Goal: Information Seeking & Learning: Check status

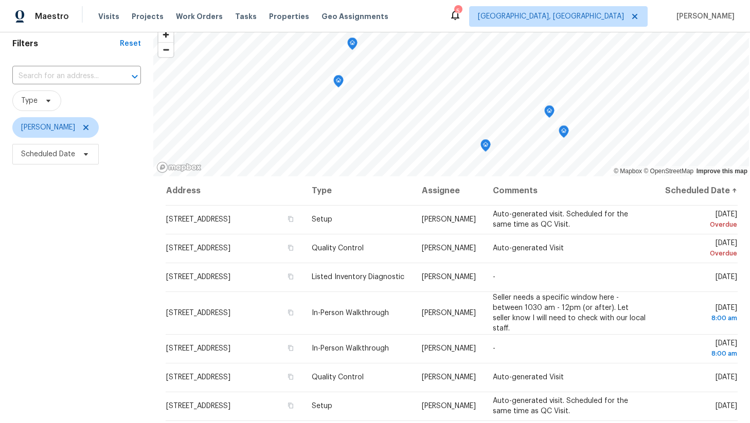
scroll to position [58, 0]
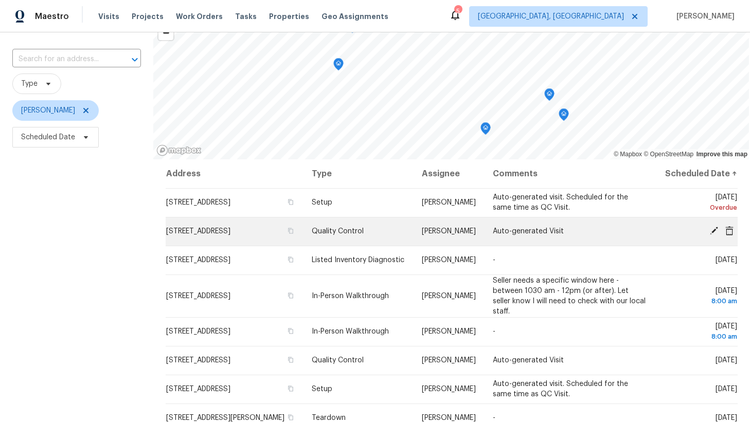
click at [729, 236] on icon at bounding box center [729, 230] width 9 height 9
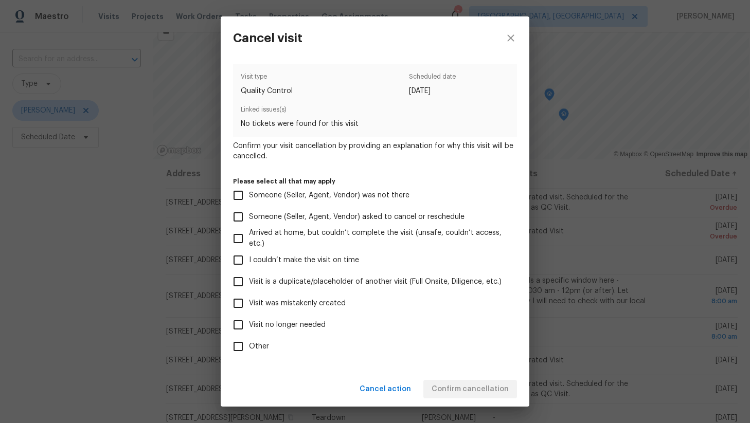
click at [268, 326] on span "Visit no longer needed" at bounding box center [287, 325] width 77 height 11
click at [249, 326] on input "Visit no longer needed" at bounding box center [238, 325] width 22 height 22
checkbox input "true"
click at [403, 374] on div "Cancel action Confirm cancellation" at bounding box center [375, 389] width 309 height 35
click at [456, 385] on div "Cancel action Confirm cancellation" at bounding box center [375, 389] width 309 height 35
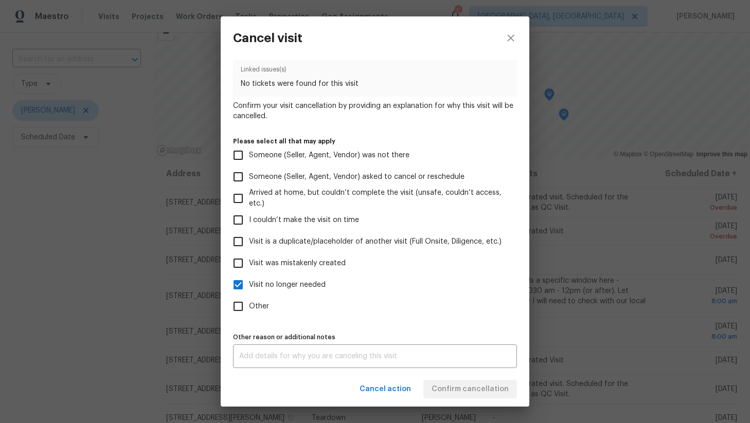
scroll to position [41, 0]
click at [304, 362] on div "x Other reason or additional notes" at bounding box center [375, 356] width 284 height 24
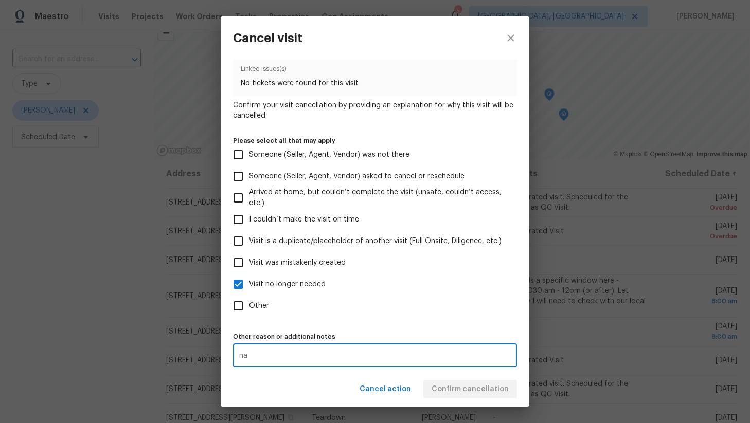
type textarea "na"
click at [456, 387] on div "Cancel action Confirm cancellation" at bounding box center [375, 389] width 309 height 35
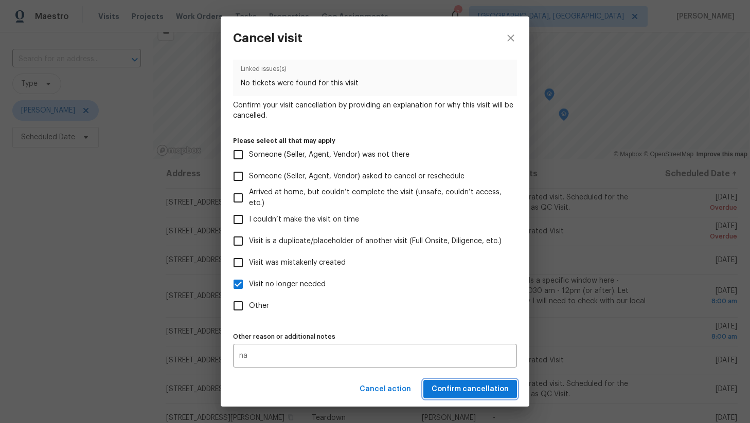
click at [459, 390] on span "Confirm cancellation" at bounding box center [470, 389] width 77 height 13
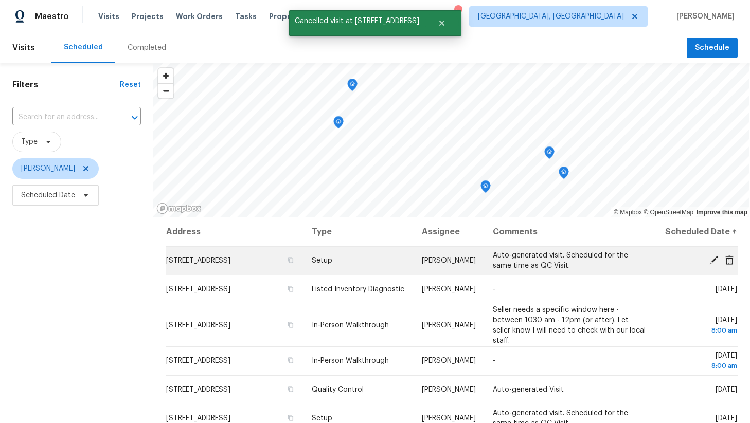
click at [728, 264] on icon at bounding box center [729, 259] width 8 height 9
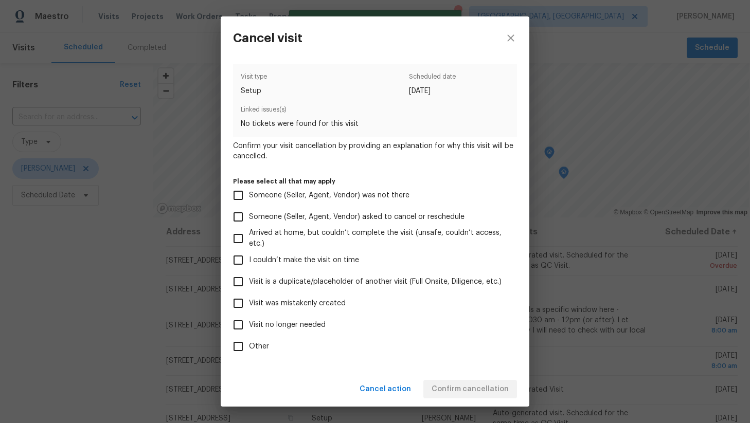
click at [266, 324] on span "Visit no longer needed" at bounding box center [287, 325] width 77 height 11
click at [249, 324] on input "Visit no longer needed" at bounding box center [238, 325] width 22 height 22
checkbox input "true"
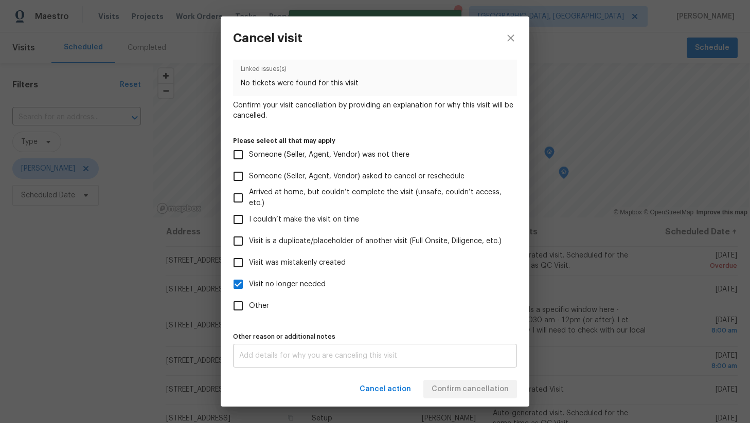
click at [273, 354] on textarea at bounding box center [375, 355] width 272 height 7
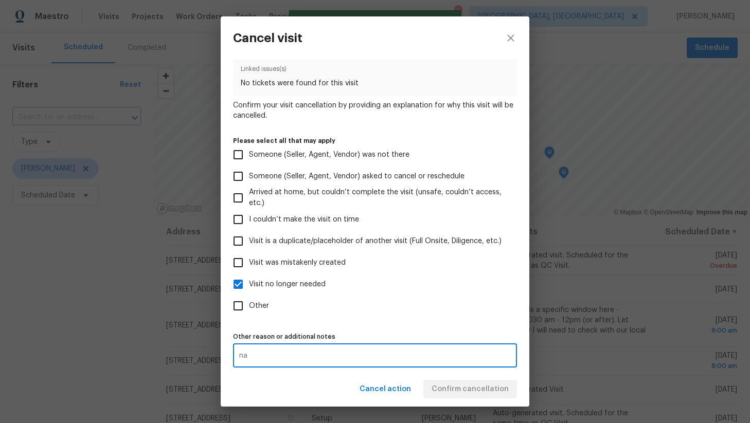
type textarea "na"
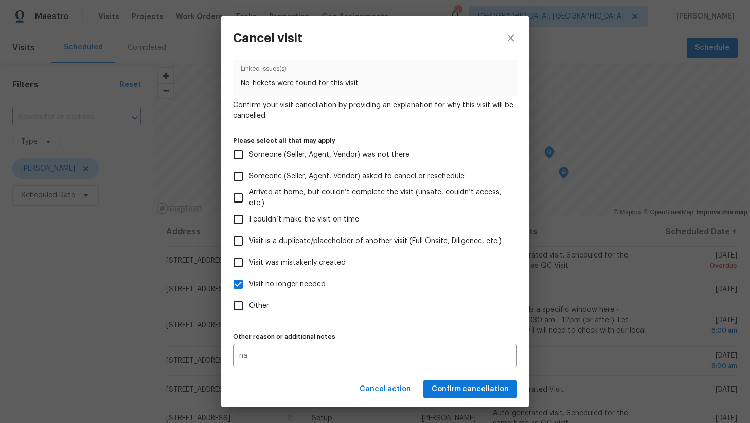
click at [475, 382] on div "Cancel action Confirm cancellation" at bounding box center [375, 389] width 309 height 35
click at [469, 387] on span "Confirm cancellation" at bounding box center [470, 389] width 77 height 13
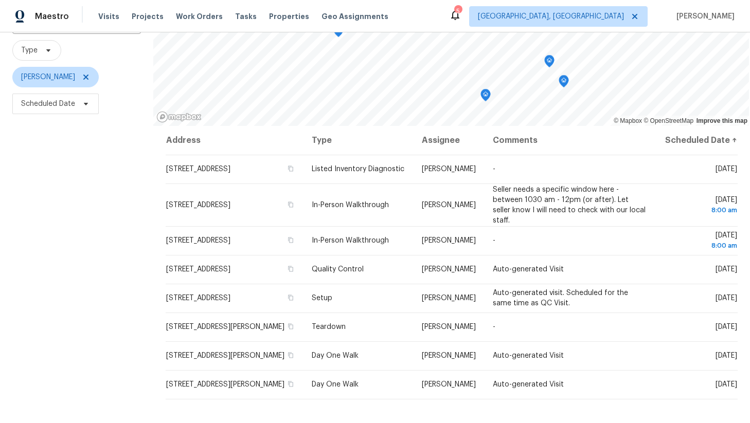
scroll to position [0, 0]
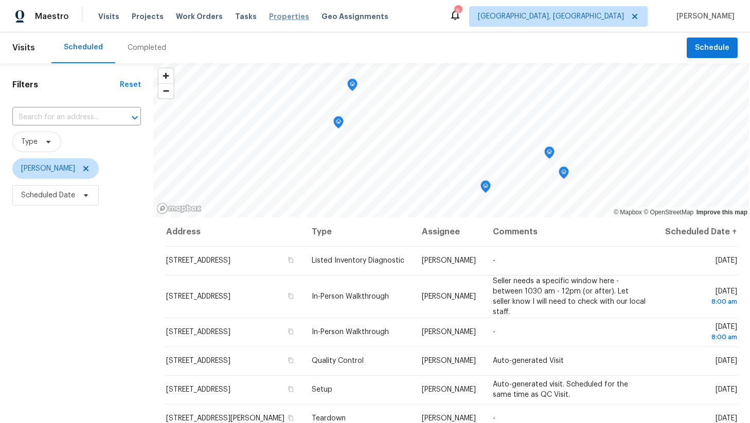
click at [277, 20] on span "Properties" at bounding box center [289, 16] width 40 height 10
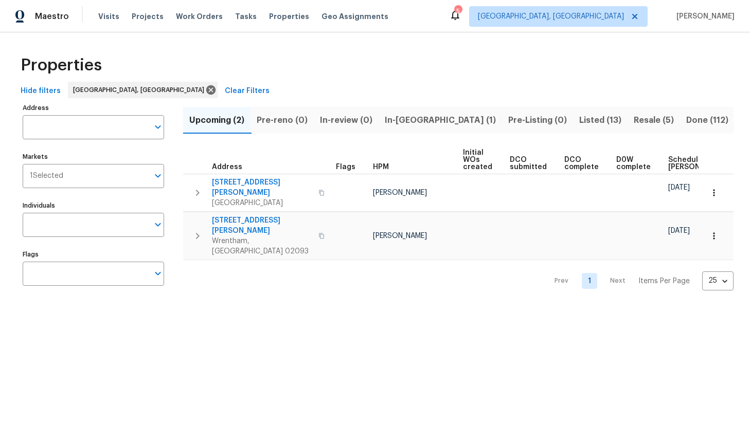
click at [579, 118] on span "Listed (13)" at bounding box center [600, 120] width 42 height 14
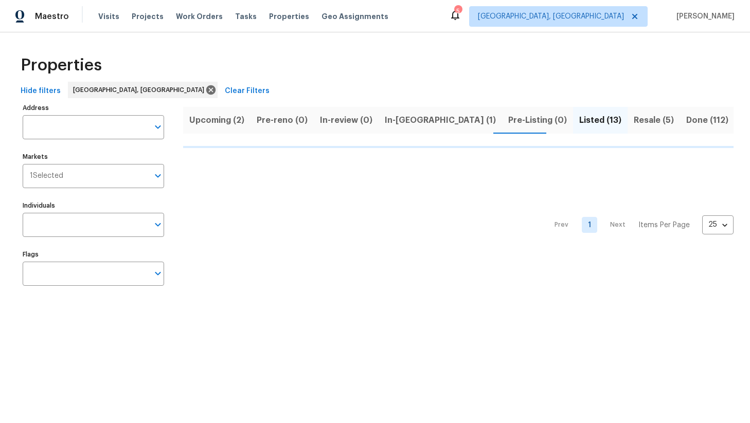
click at [634, 119] on span "Resale (5)" at bounding box center [654, 120] width 40 height 14
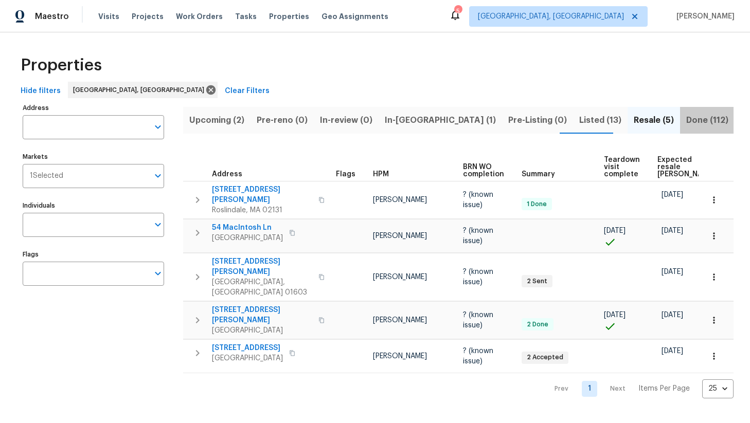
click at [686, 121] on span "Done (112)" at bounding box center [707, 120] width 42 height 14
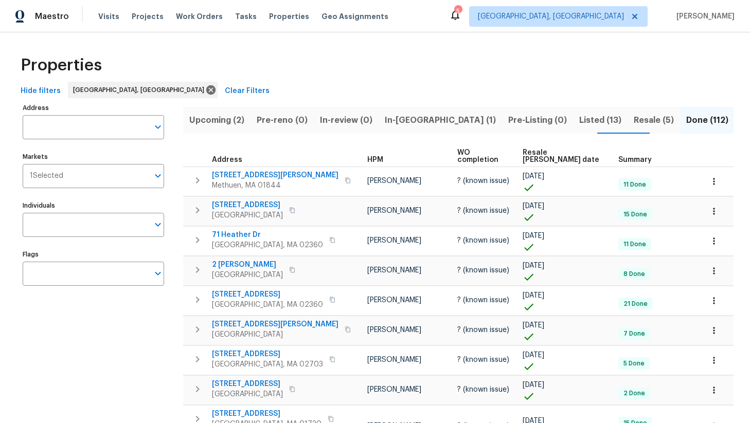
click at [549, 153] on span "Resale COE date" at bounding box center [562, 156] width 78 height 14
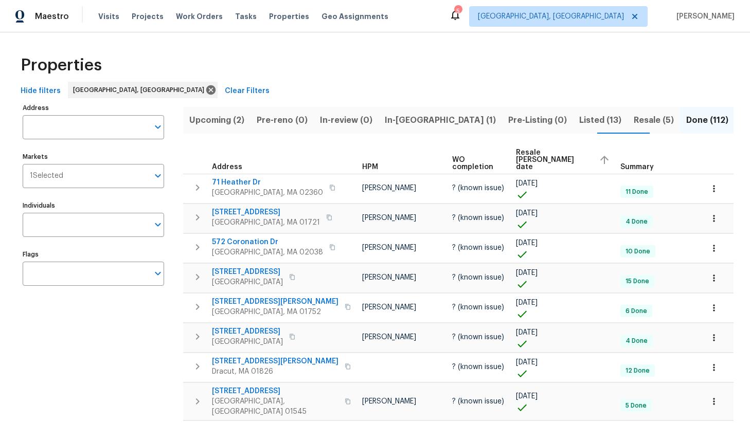
click at [536, 154] on span "Resale COE date" at bounding box center [553, 160] width 75 height 22
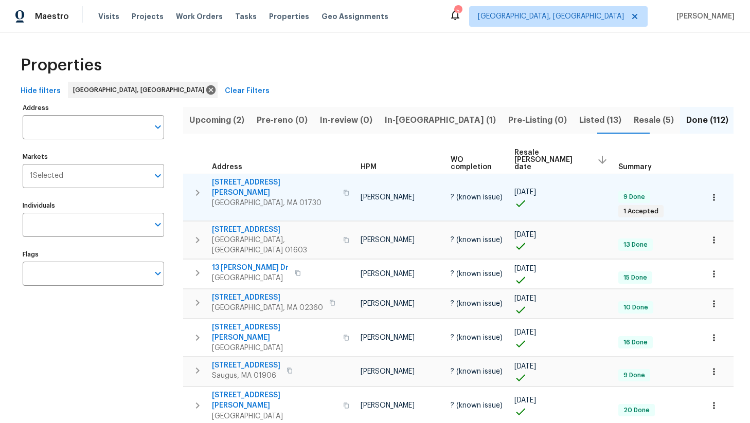
click at [343, 190] on icon "button" at bounding box center [346, 193] width 6 height 6
click at [238, 177] on span "12 Ashby Rd" at bounding box center [274, 187] width 125 height 21
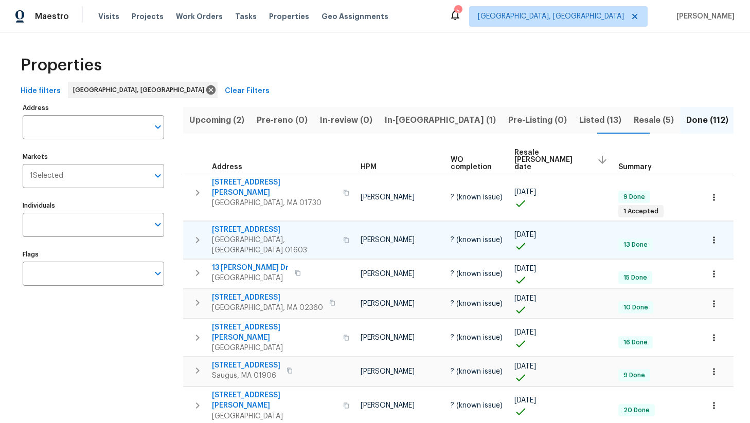
click at [343, 237] on icon "button" at bounding box center [346, 240] width 6 height 6
click at [250, 225] on span "40 Englewood Ave" at bounding box center [274, 230] width 125 height 10
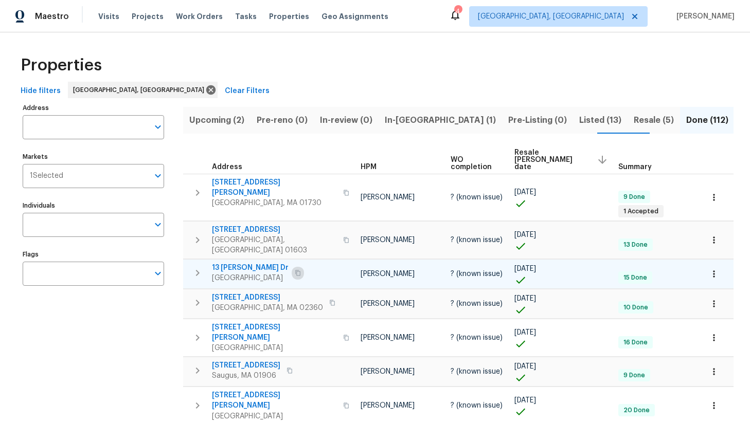
click at [301, 270] on icon "button" at bounding box center [298, 273] width 6 height 6
click at [238, 263] on span "13 Phillips Dr" at bounding box center [250, 268] width 77 height 10
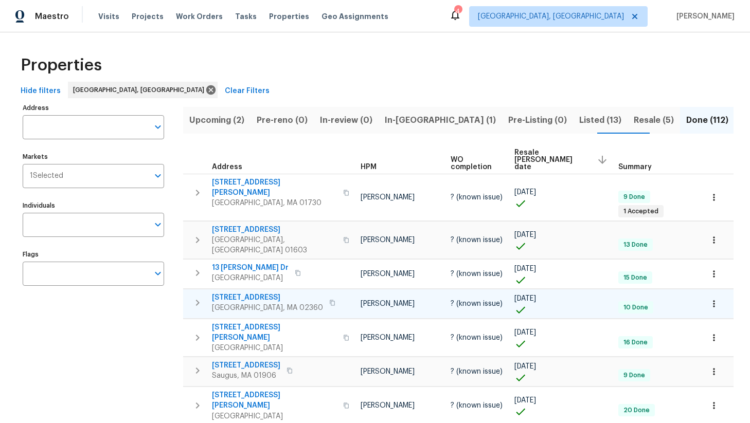
click at [329, 300] on icon "button" at bounding box center [332, 303] width 6 height 6
click at [243, 293] on span "231 Lunns Way" at bounding box center [267, 298] width 111 height 10
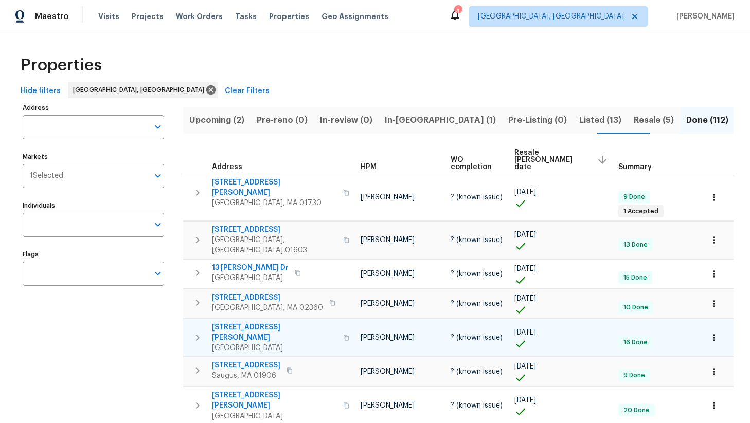
click at [343, 335] on icon "button" at bounding box center [346, 338] width 6 height 6
click at [255, 343] on span "Burlington, MA 01803" at bounding box center [274, 348] width 125 height 10
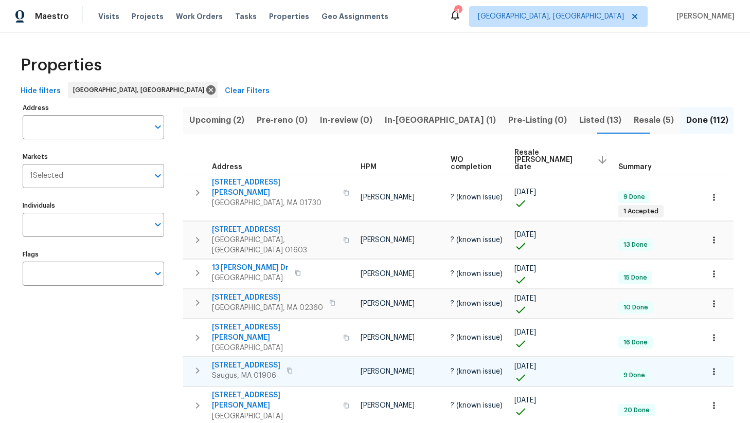
click at [286, 368] on icon "button" at bounding box center [289, 371] width 6 height 6
click at [247, 361] on span "23 Western Ave" at bounding box center [246, 366] width 68 height 10
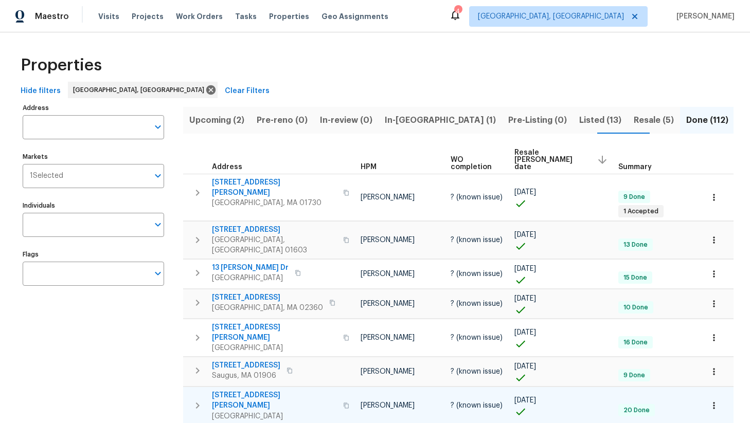
click at [343, 403] on icon "button" at bounding box center [346, 406] width 6 height 6
click at [236, 390] on span "58 Morse Ave" at bounding box center [274, 400] width 125 height 21
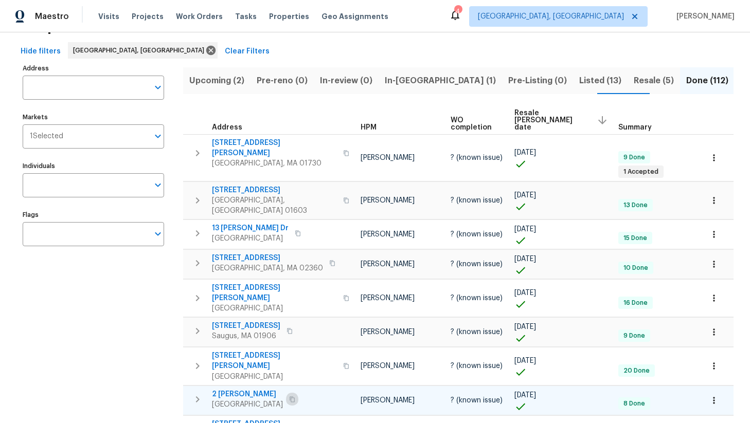
click at [289, 397] on icon "button" at bounding box center [292, 400] width 6 height 6
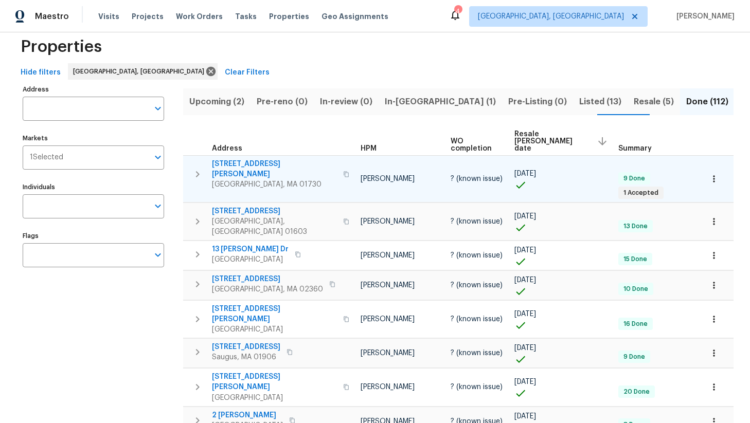
scroll to position [11, 0]
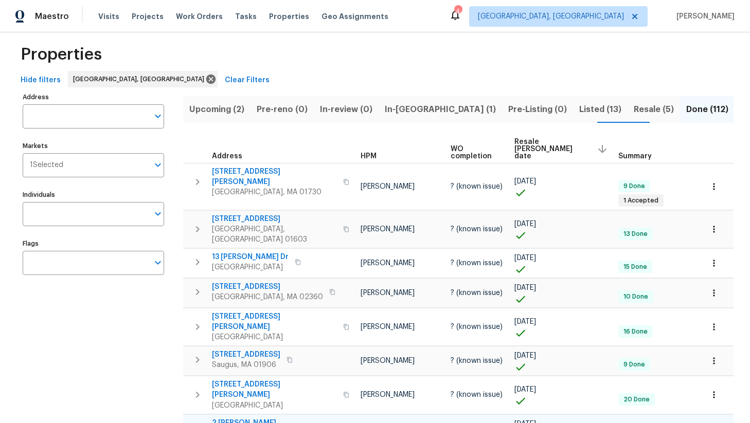
click at [230, 418] on span "2 Roe Ln" at bounding box center [247, 423] width 71 height 10
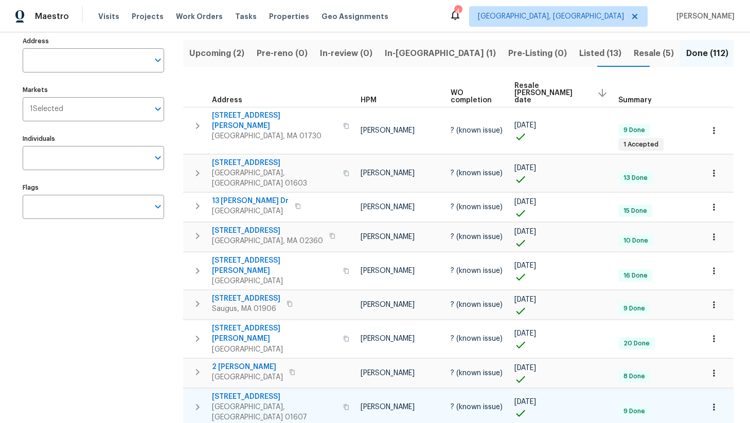
scroll to position [75, 0]
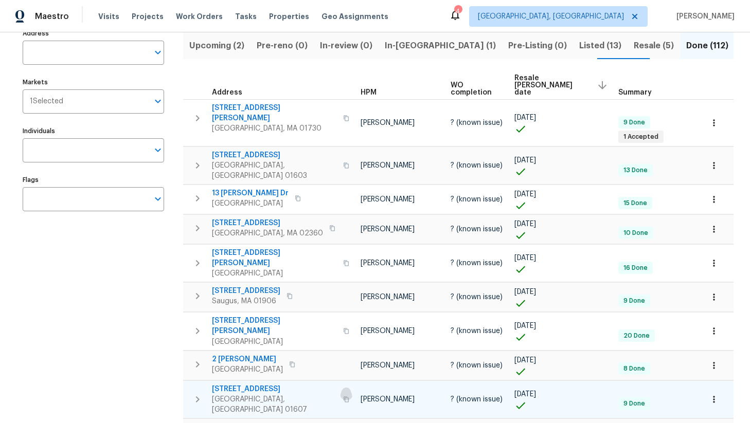
click at [344, 397] on icon "button" at bounding box center [346, 400] width 5 height 6
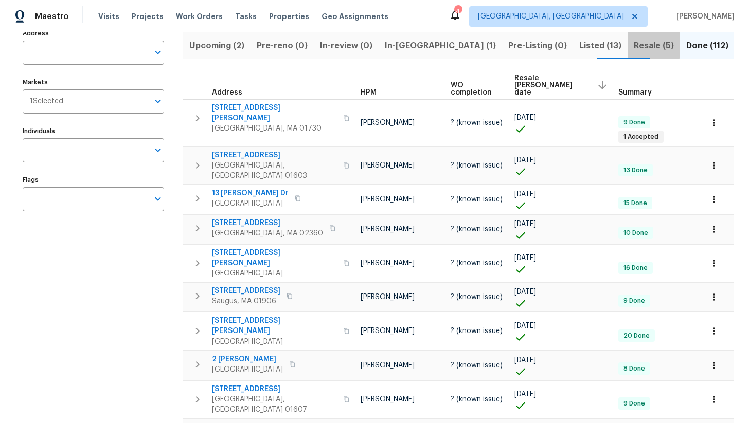
click at [634, 44] on span "Resale (5)" at bounding box center [654, 46] width 40 height 14
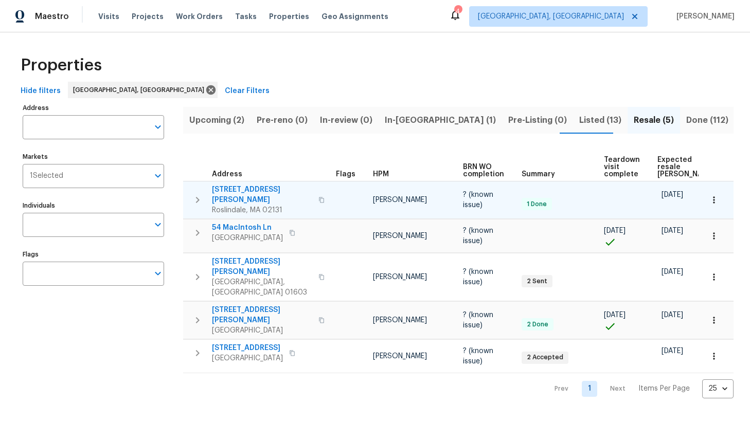
click at [318, 197] on icon "button" at bounding box center [321, 200] width 6 height 6
click at [239, 191] on span "37 Halliday St" at bounding box center [262, 195] width 100 height 21
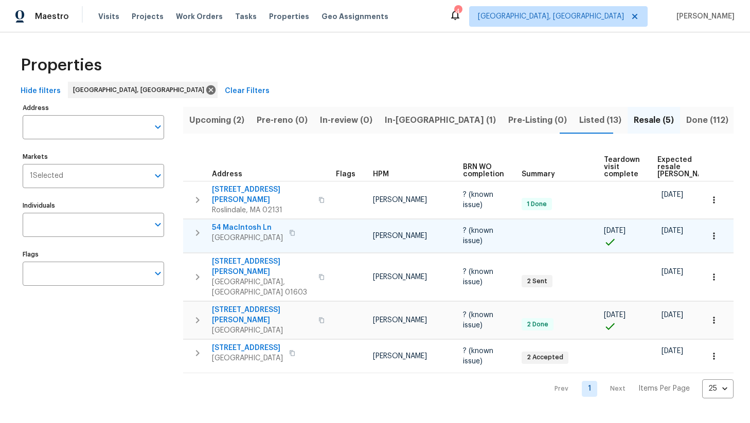
click at [295, 230] on icon "button" at bounding box center [292, 233] width 6 height 6
click at [238, 224] on span "54 MacIntosh Ln" at bounding box center [247, 228] width 71 height 10
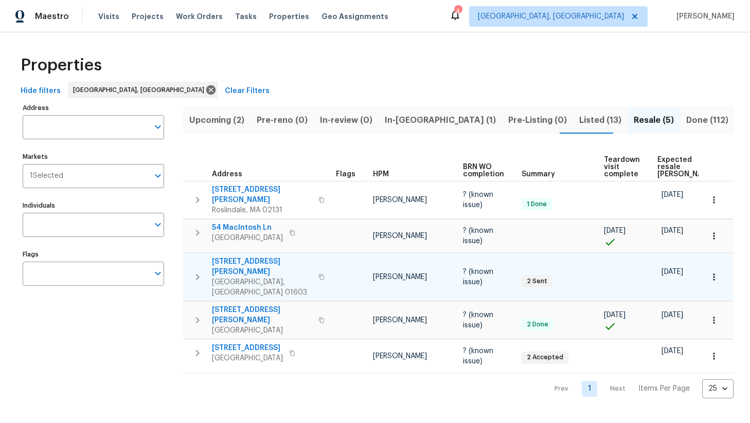
click at [318, 274] on icon "button" at bounding box center [321, 277] width 6 height 6
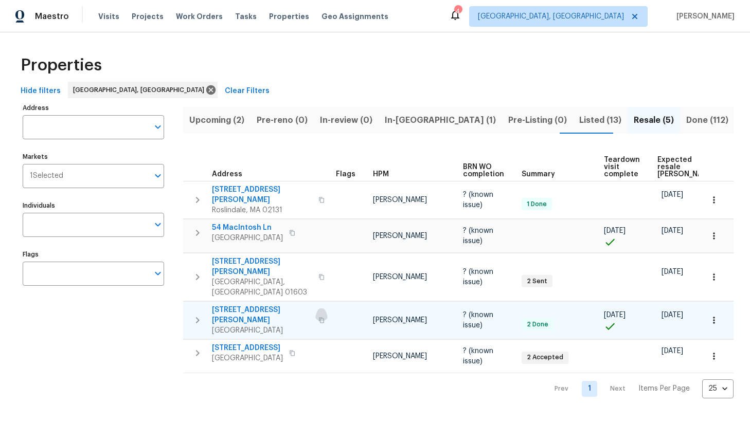
click at [318, 317] on icon "button" at bounding box center [321, 320] width 6 height 6
click at [237, 305] on span "51 Katie Way" at bounding box center [262, 315] width 100 height 21
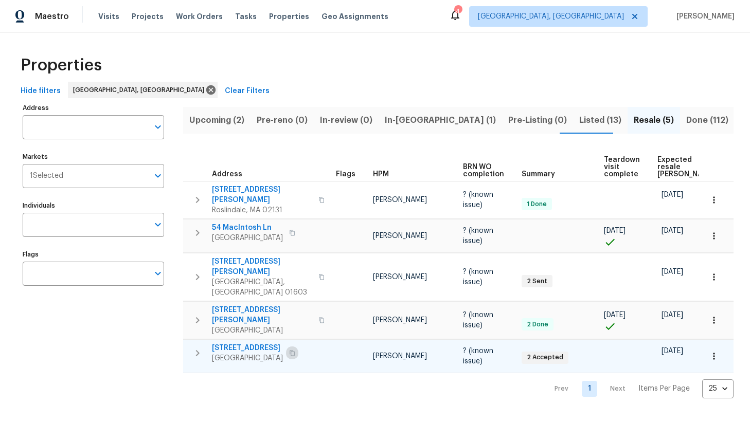
click at [290, 350] on icon "button" at bounding box center [292, 353] width 6 height 6
click at [241, 343] on span "293 Grafton St" at bounding box center [247, 348] width 71 height 10
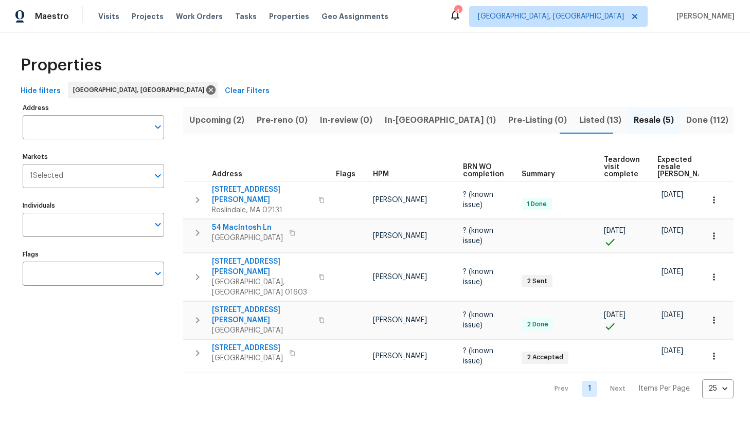
click at [579, 117] on span "Listed (13)" at bounding box center [600, 120] width 42 height 14
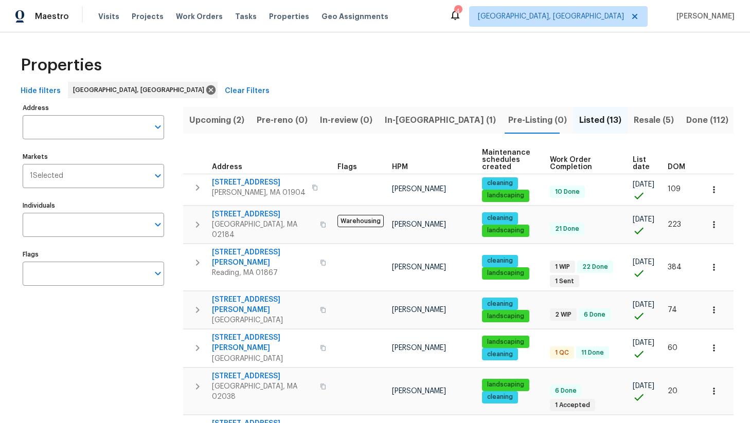
click at [635, 164] on span "List date" at bounding box center [641, 163] width 17 height 14
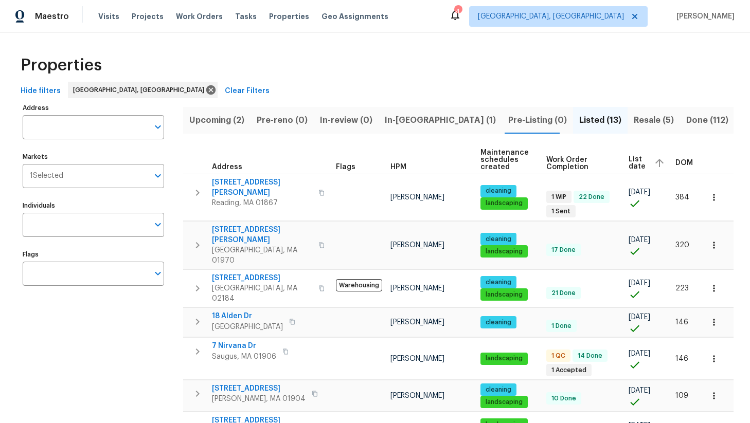
click at [630, 164] on span "List date" at bounding box center [636, 163] width 17 height 14
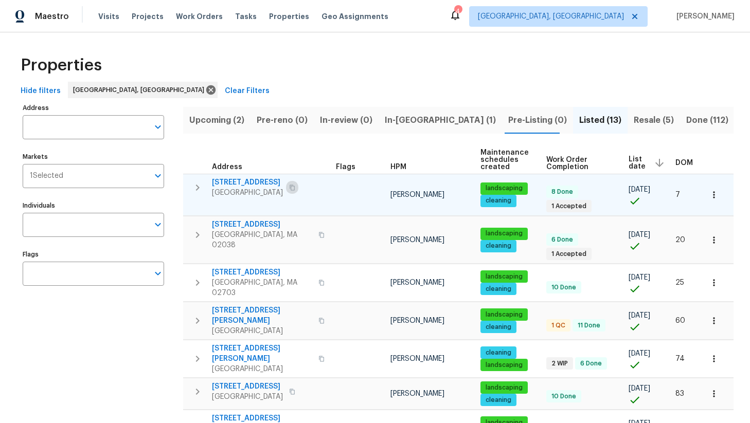
click at [295, 186] on icon "button" at bounding box center [292, 188] width 5 height 6
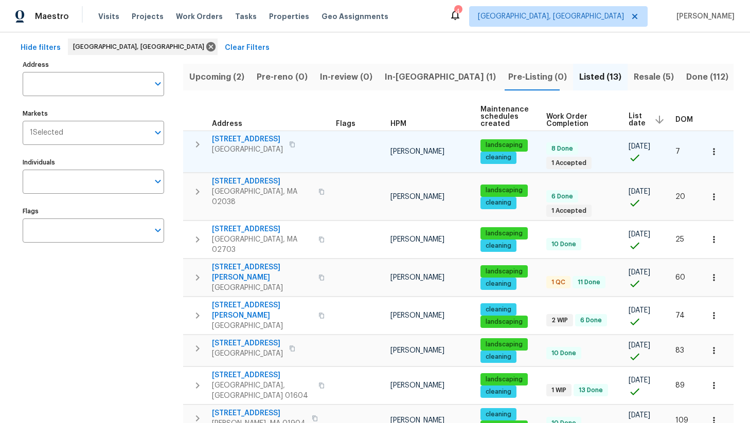
scroll to position [13, 0]
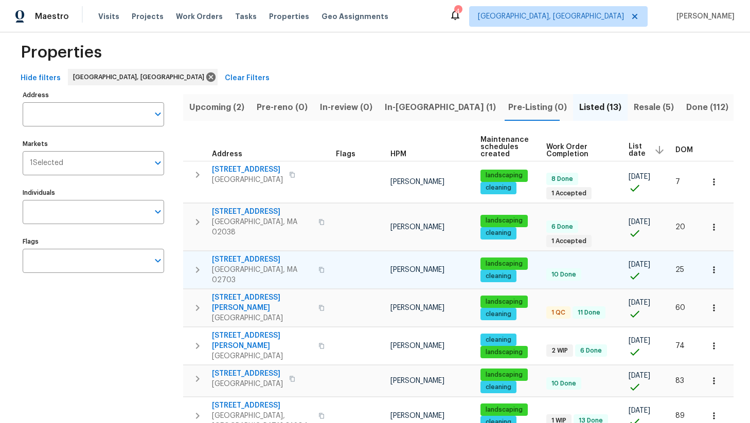
click at [318, 267] on icon "button" at bounding box center [321, 270] width 6 height 6
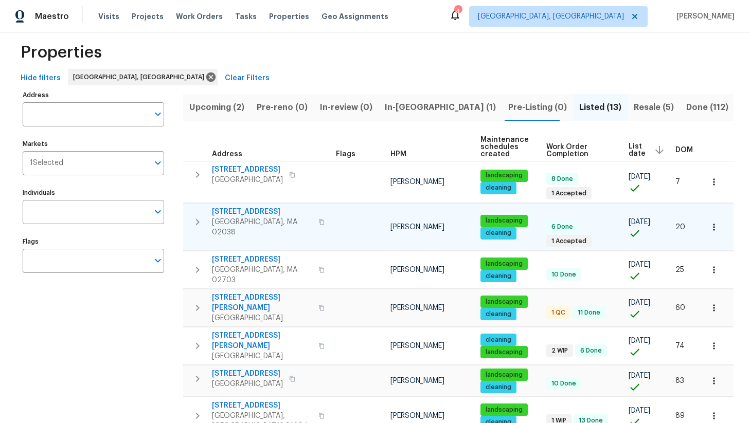
click at [318, 219] on icon "button" at bounding box center [321, 222] width 6 height 6
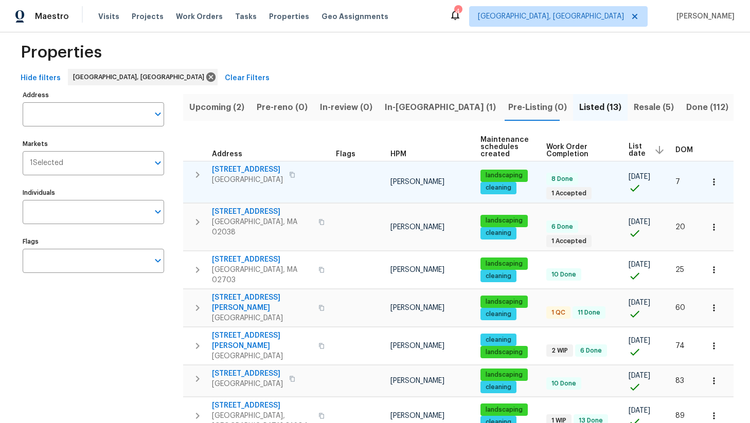
click at [295, 175] on icon "button" at bounding box center [292, 175] width 6 height 6
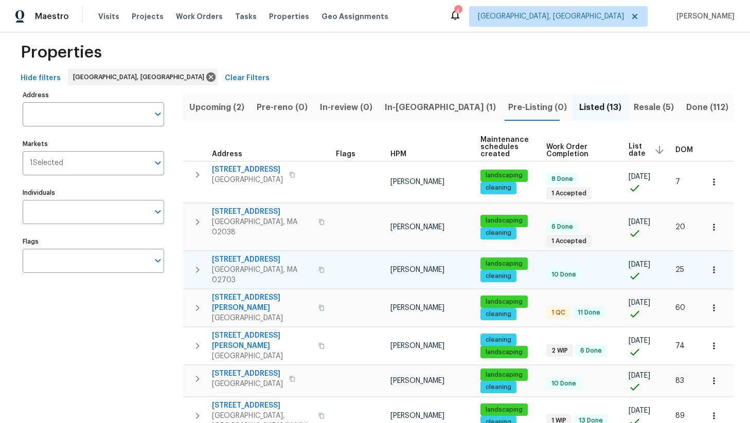
click at [242, 256] on span "31 Verndale Ave" at bounding box center [262, 260] width 100 height 10
click at [239, 256] on span "31 Verndale Ave" at bounding box center [262, 260] width 100 height 10
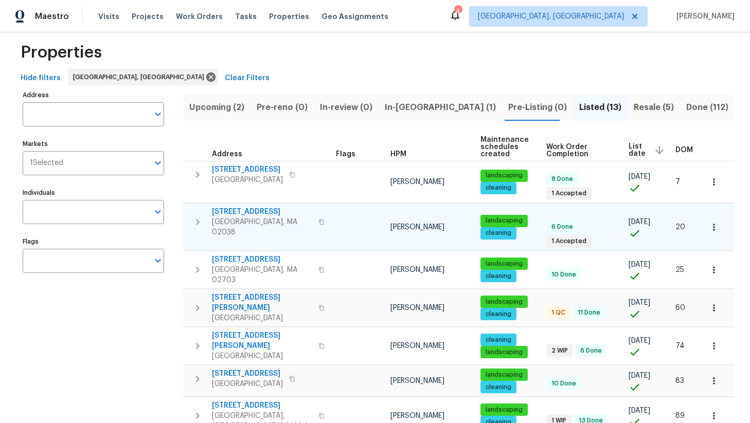
click at [244, 217] on span "484 Pleasant St" at bounding box center [262, 212] width 100 height 10
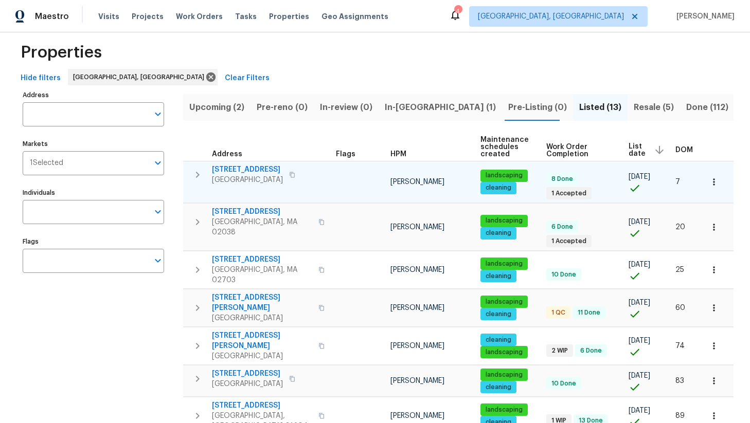
click at [245, 175] on span "East Bridgewater, MA 02333" at bounding box center [247, 180] width 71 height 10
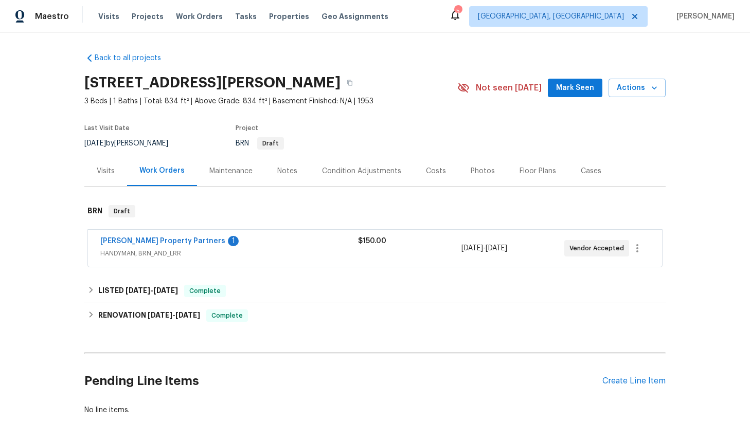
click at [428, 173] on div "Costs" at bounding box center [436, 171] width 20 height 10
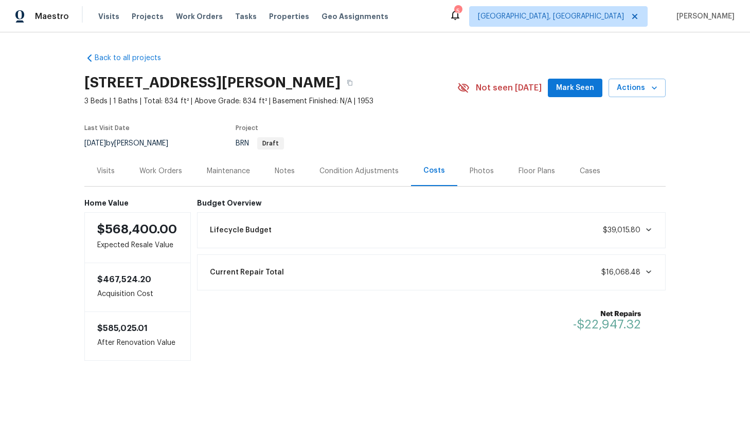
click at [171, 171] on div "Work Orders" at bounding box center [160, 171] width 43 height 10
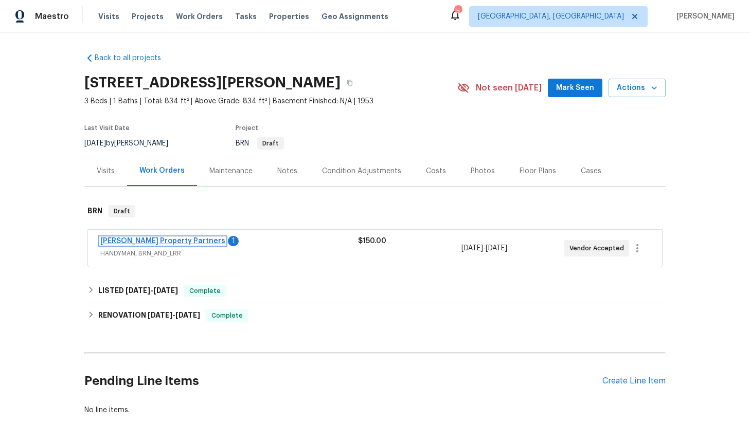
click at [157, 242] on link "Portillo Property Partners" at bounding box center [162, 241] width 125 height 7
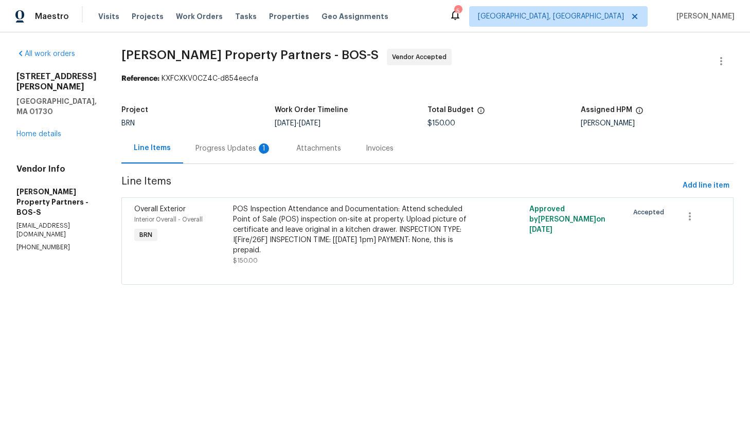
click at [284, 156] on div "Progress Updates 1" at bounding box center [233, 148] width 101 height 30
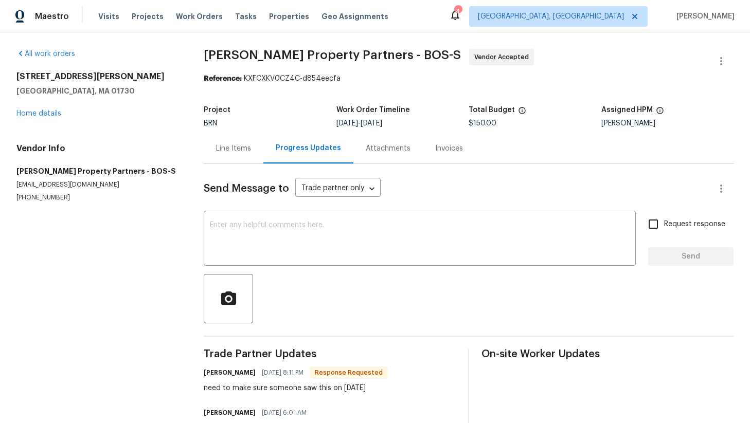
click at [228, 157] on div "Line Items" at bounding box center [234, 148] width 60 height 30
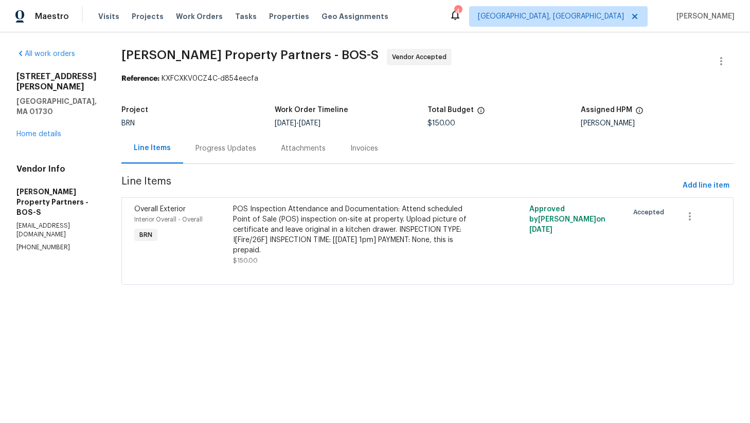
click at [256, 145] on div "Progress Updates" at bounding box center [225, 148] width 61 height 10
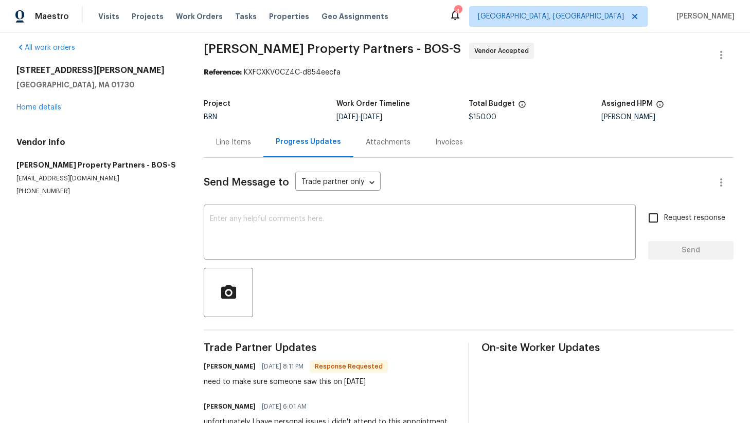
scroll to position [5, 0]
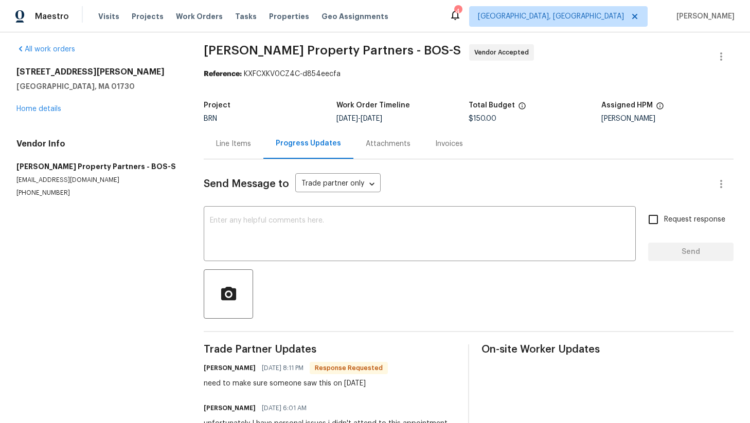
click at [236, 144] on div "Line Items" at bounding box center [233, 144] width 35 height 10
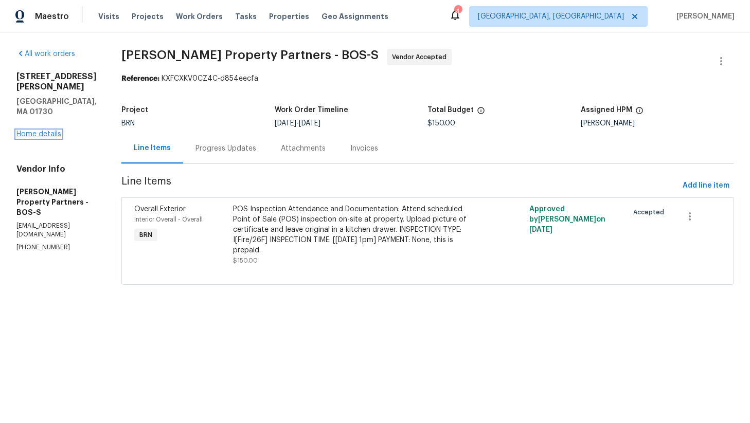
click at [41, 131] on link "Home details" at bounding box center [38, 134] width 45 height 7
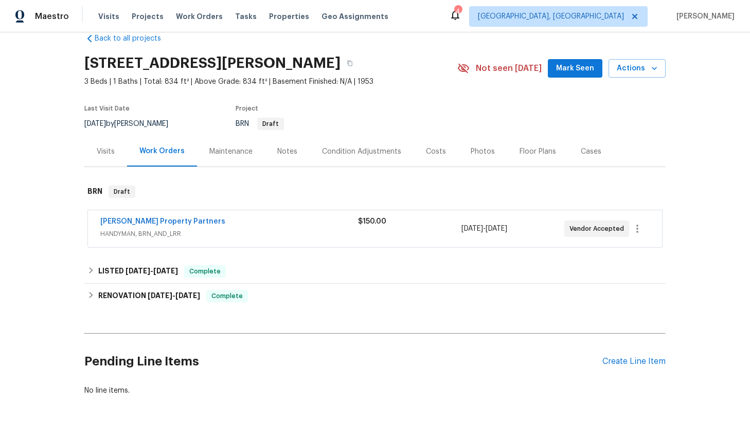
scroll to position [3, 0]
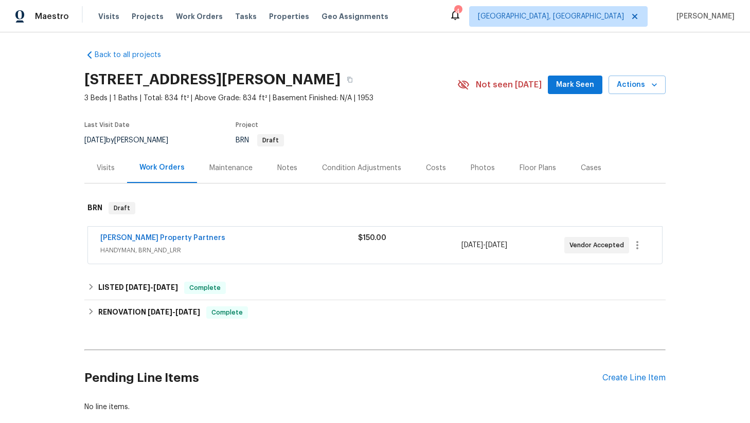
click at [438, 167] on div "Costs" at bounding box center [436, 168] width 20 height 10
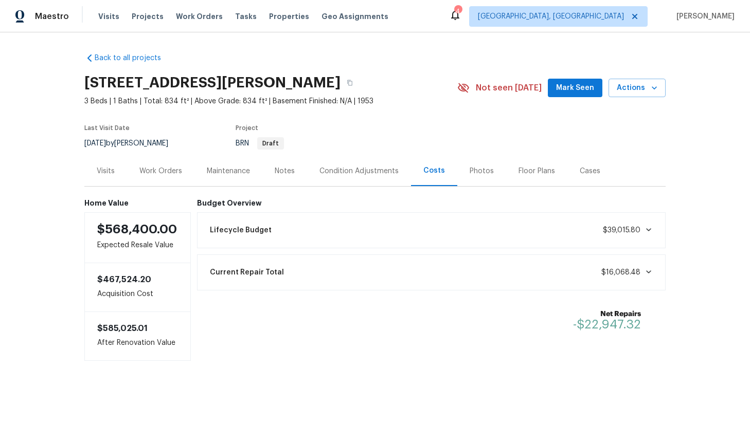
click at [347, 267] on div "Current Repair Total $16,068.48" at bounding box center [432, 272] width 456 height 23
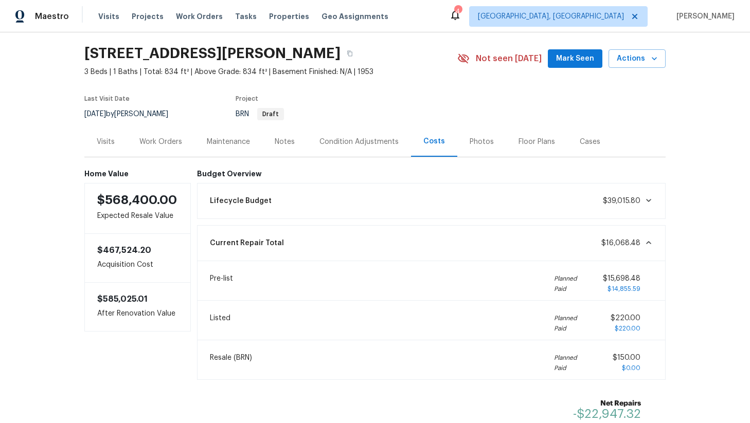
scroll to position [28, 0]
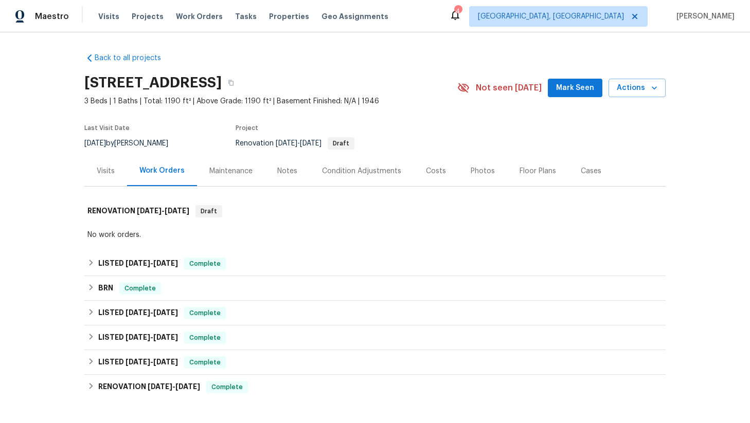
click at [426, 173] on div "Costs" at bounding box center [436, 171] width 20 height 10
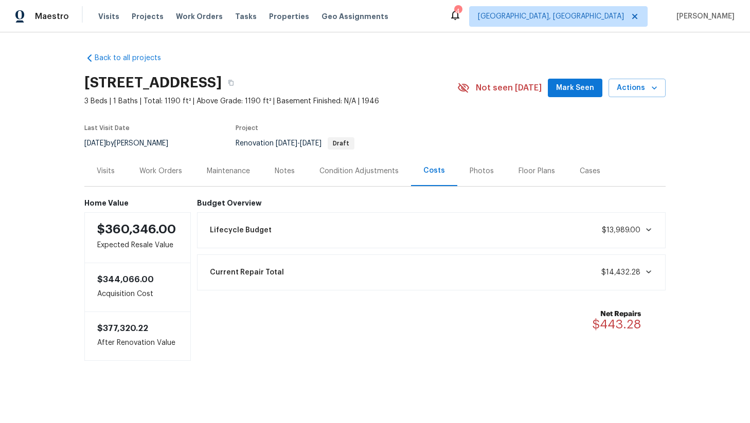
click at [366, 270] on div "Current Repair Total $14,432.28" at bounding box center [432, 272] width 456 height 23
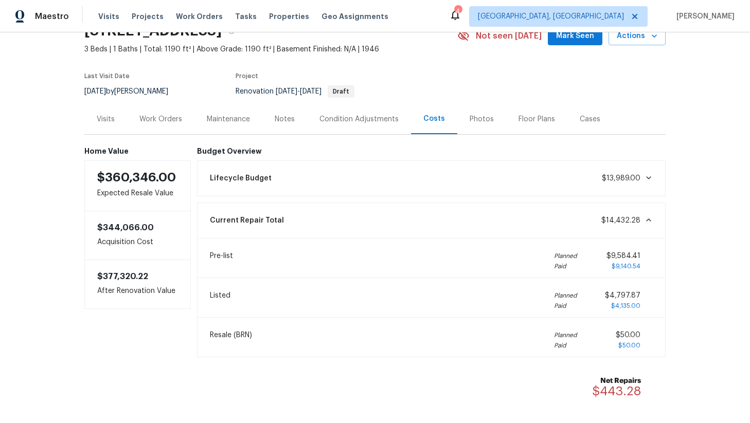
scroll to position [62, 0]
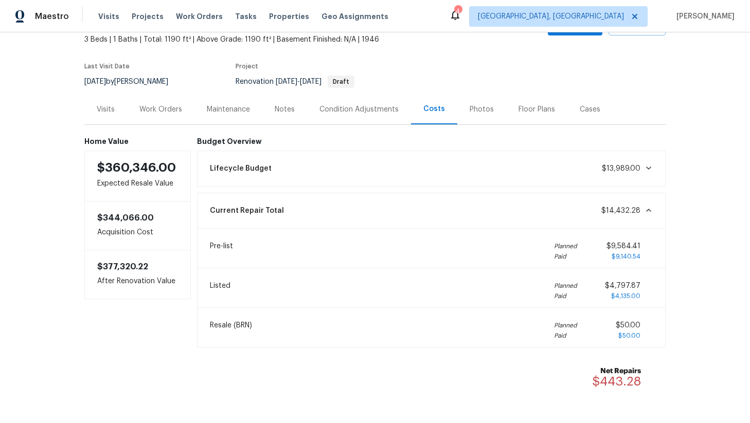
click at [626, 288] on span "$4,797.87" at bounding box center [622, 285] width 35 height 7
click at [291, 210] on div "Current Repair Total $14,432.28" at bounding box center [432, 211] width 456 height 23
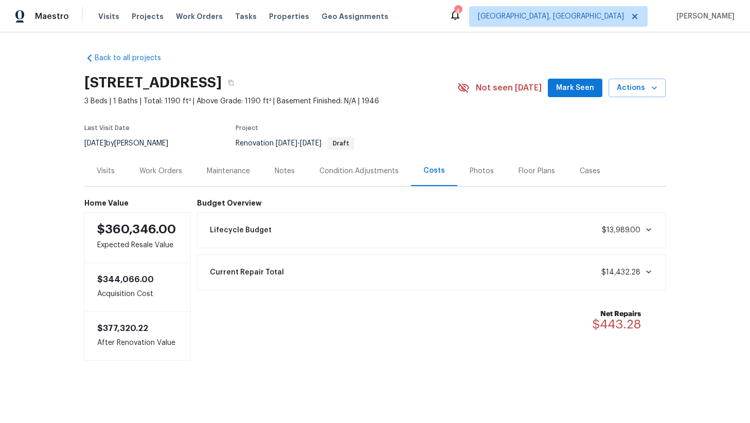
click at [158, 179] on div "Work Orders" at bounding box center [160, 171] width 67 height 30
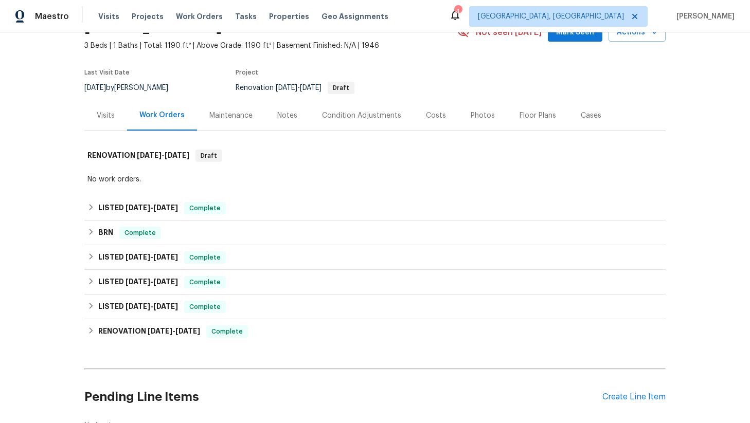
scroll to position [91, 0]
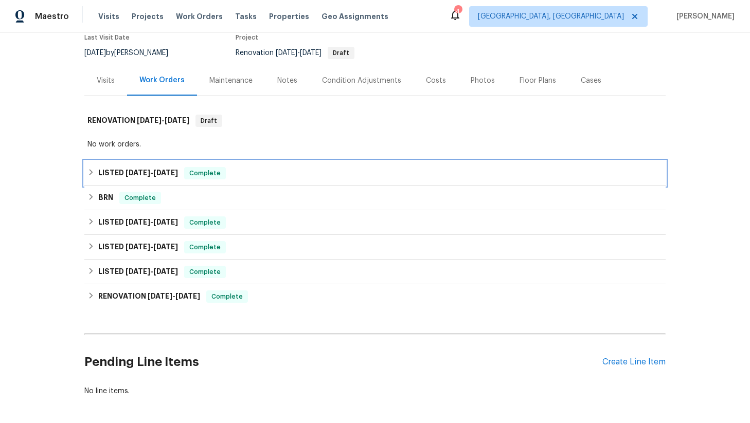
click at [91, 176] on icon at bounding box center [90, 172] width 7 height 7
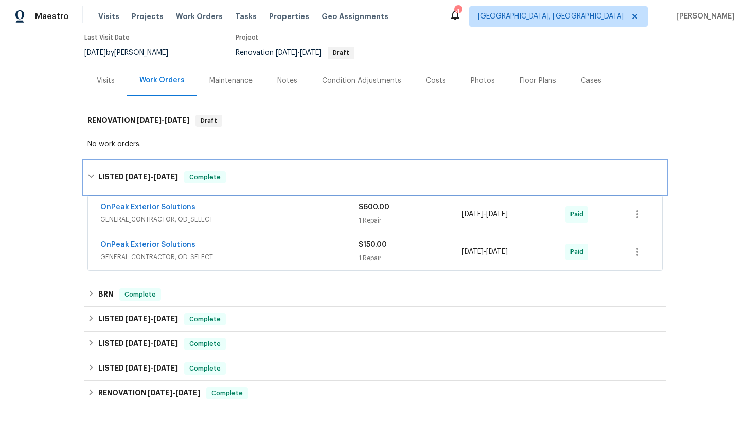
click at [92, 177] on icon at bounding box center [91, 177] width 6 height 4
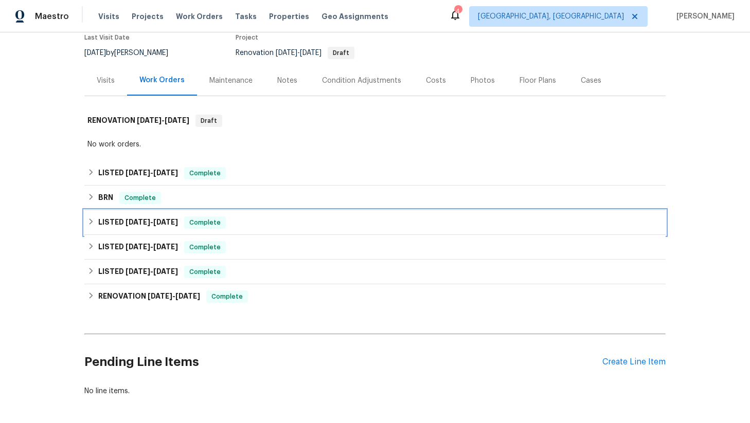
click at [92, 223] on icon at bounding box center [91, 222] width 4 height 6
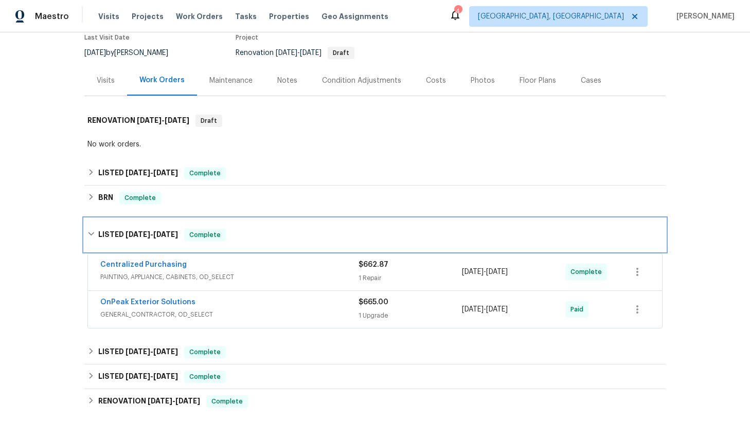
click at [93, 238] on div "LISTED 8/4/25 - 8/8/25 Complete" at bounding box center [374, 235] width 575 height 12
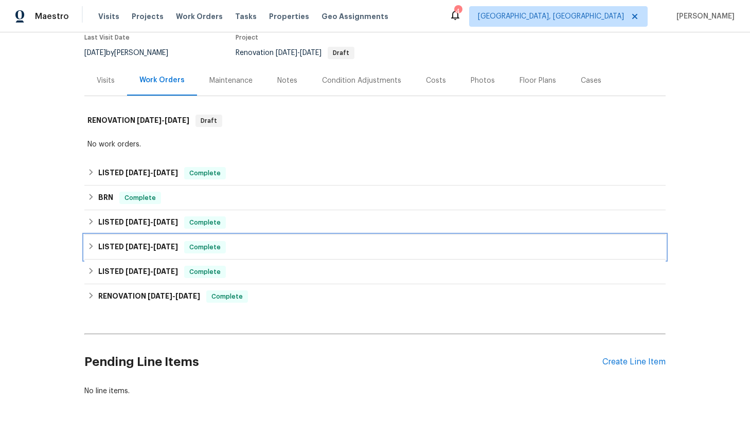
click at [91, 245] on icon at bounding box center [91, 246] width 4 height 6
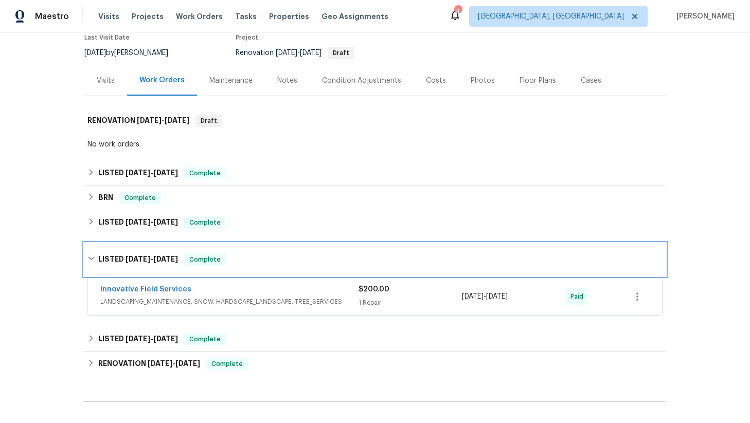
click at [91, 245] on div "LISTED 7/14/25 - 7/17/25 Complete" at bounding box center [374, 259] width 581 height 33
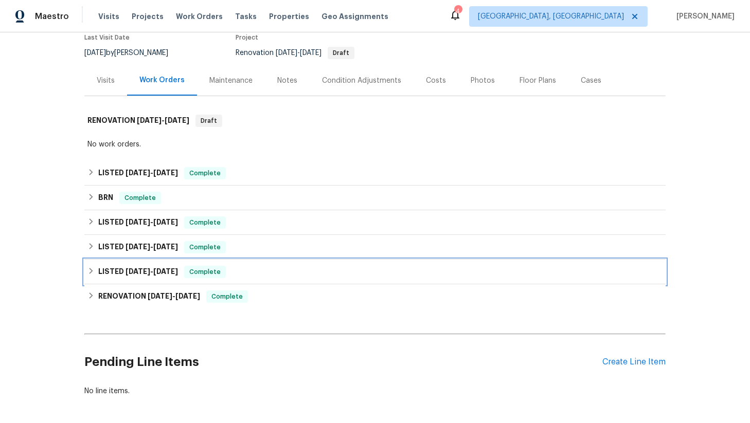
click at [93, 263] on div "LISTED 6/26/25 - 7/11/25 Complete" at bounding box center [374, 272] width 581 height 25
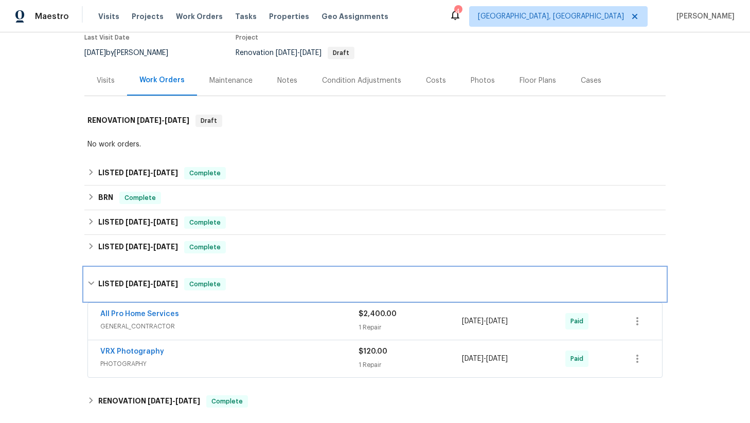
click at [93, 280] on icon at bounding box center [90, 283] width 7 height 7
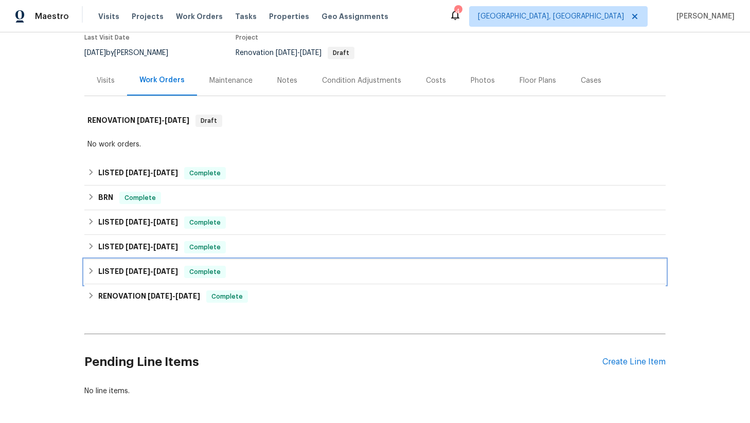
scroll to position [0, 0]
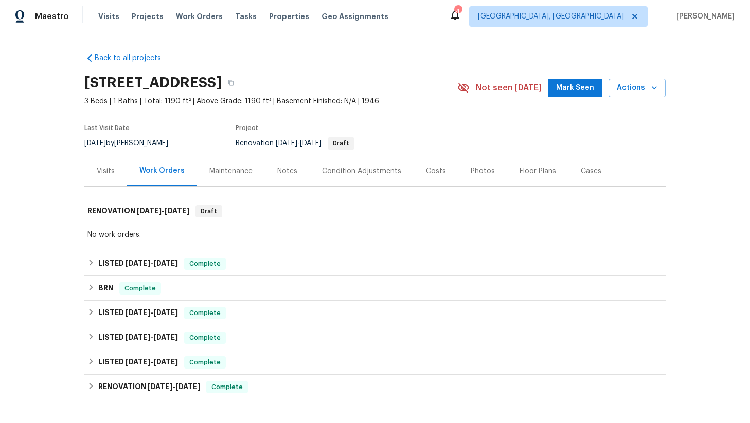
click at [426, 173] on div "Costs" at bounding box center [436, 171] width 20 height 10
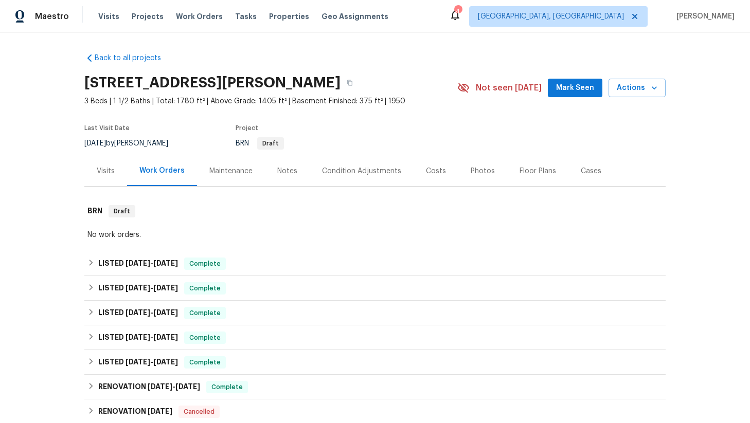
click at [432, 173] on div "Costs" at bounding box center [436, 171] width 20 height 10
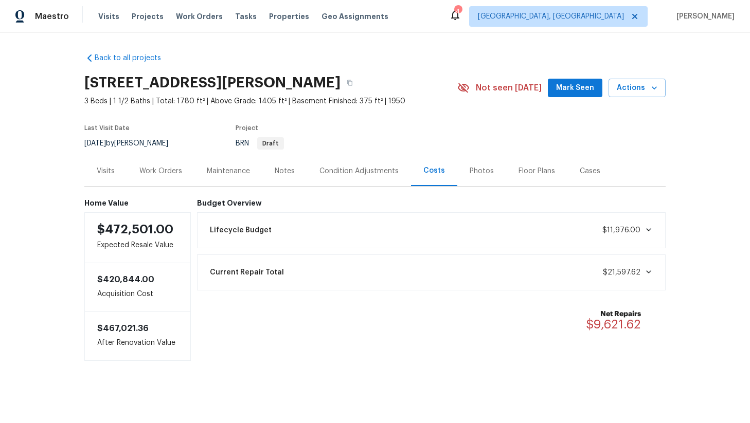
click at [370, 265] on div "Current Repair Total $21,597.62" at bounding box center [432, 272] width 456 height 23
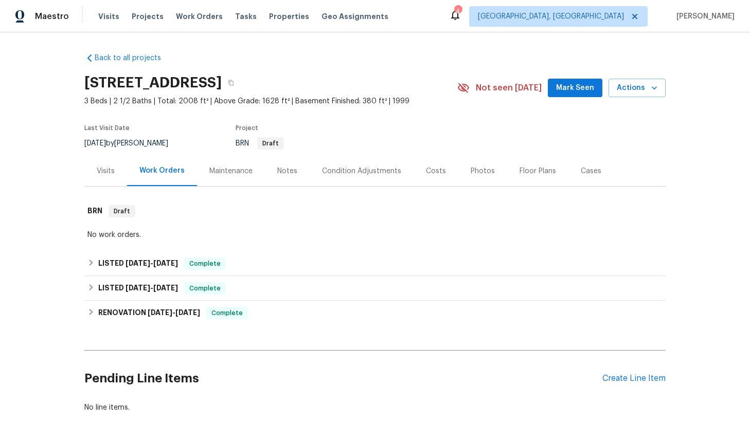
click at [421, 171] on div "Costs" at bounding box center [436, 171] width 45 height 30
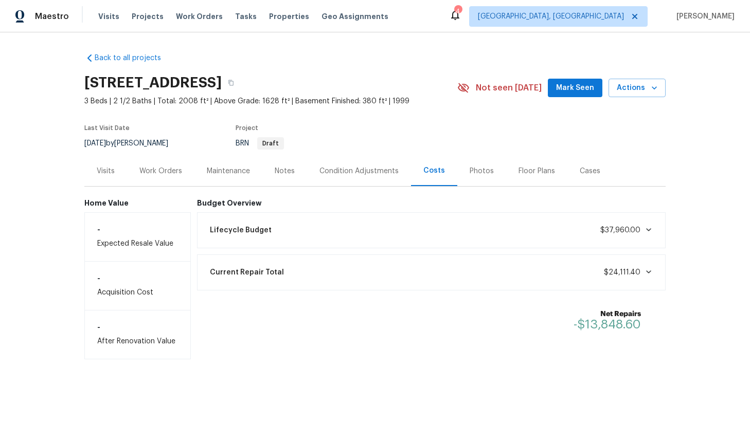
click at [357, 268] on div "Current Repair Total $24,111.40" at bounding box center [432, 272] width 456 height 23
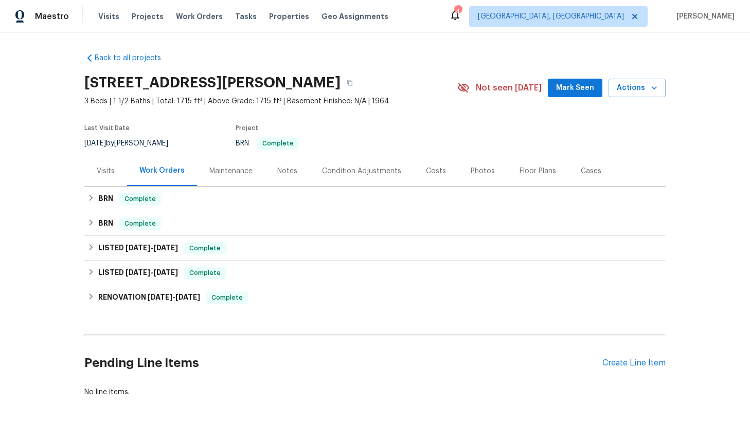
click at [437, 168] on div "Costs" at bounding box center [436, 171] width 20 height 10
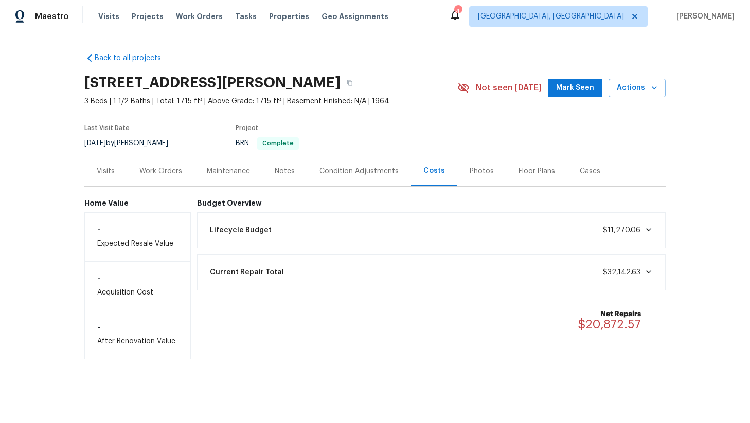
click at [406, 267] on div "Current Repair Total $32,142.63" at bounding box center [432, 272] width 456 height 23
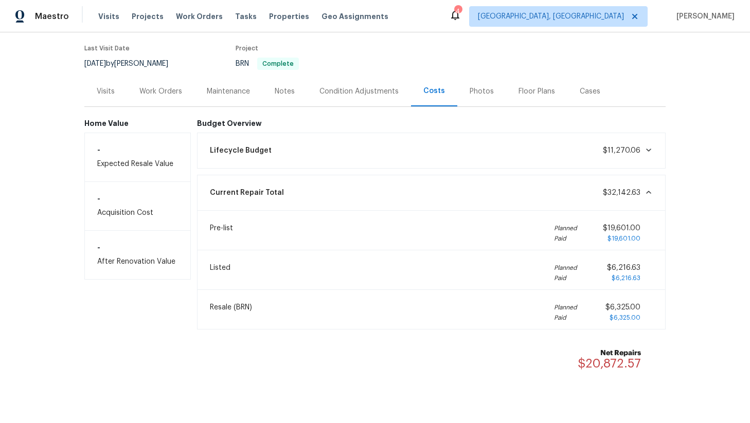
scroll to position [83, 0]
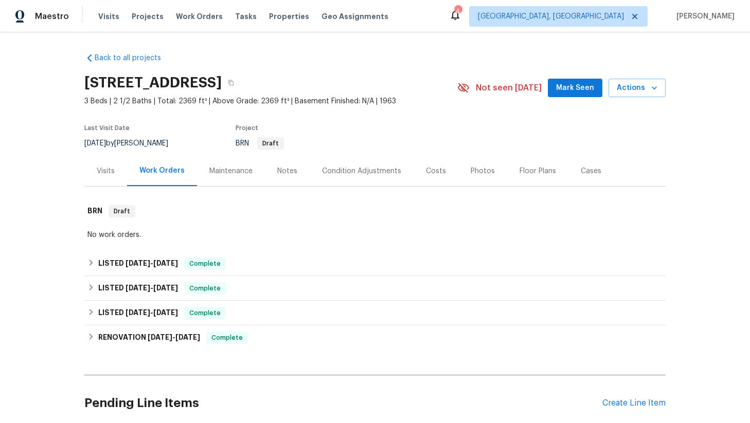
click at [431, 161] on div "Costs" at bounding box center [436, 171] width 45 height 30
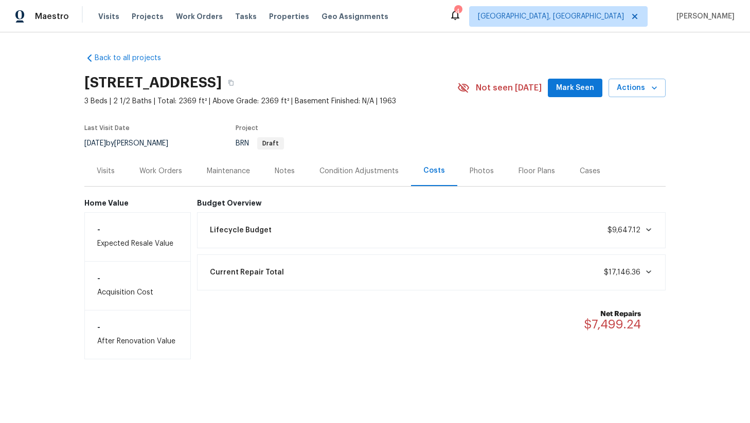
click at [349, 272] on div "Current Repair Total $17,146.36" at bounding box center [432, 272] width 456 height 23
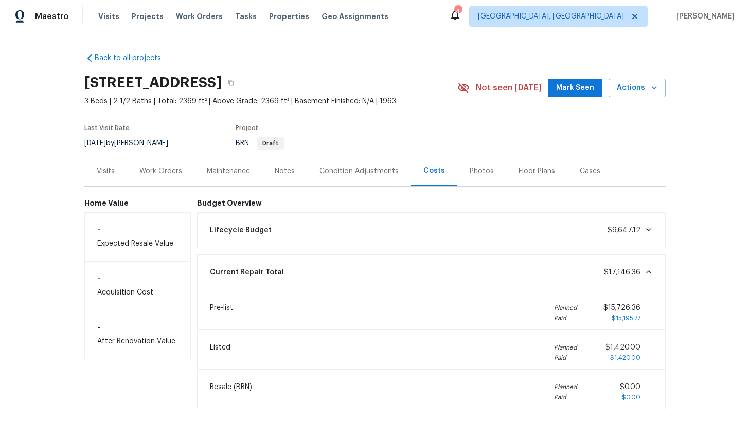
scroll to position [85, 0]
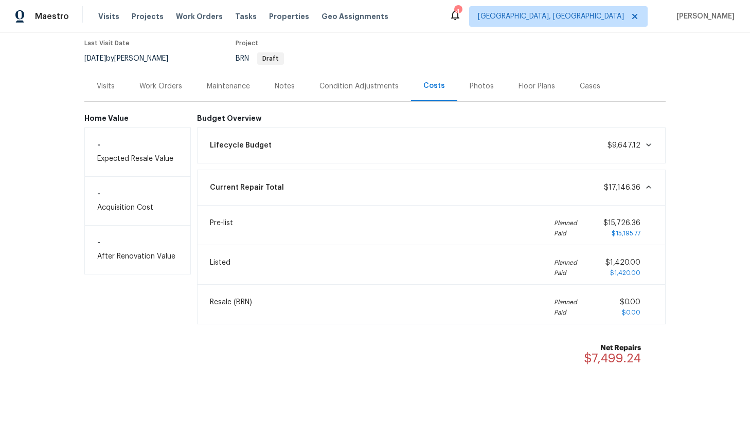
click at [387, 181] on div "Current Repair Total $17,146.36" at bounding box center [432, 187] width 456 height 23
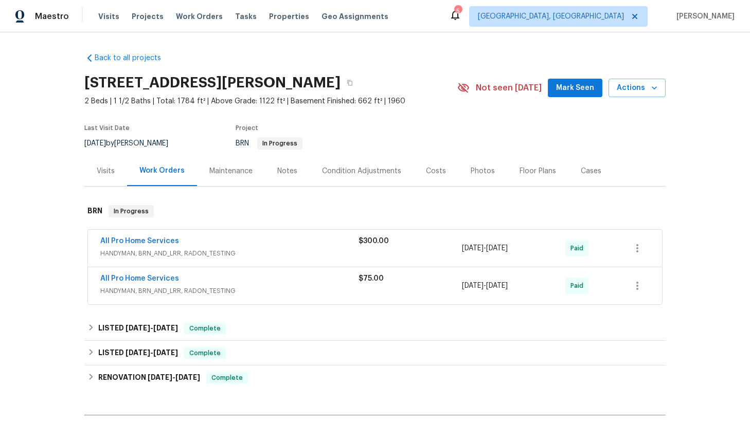
click at [428, 170] on div "Costs" at bounding box center [436, 171] width 20 height 10
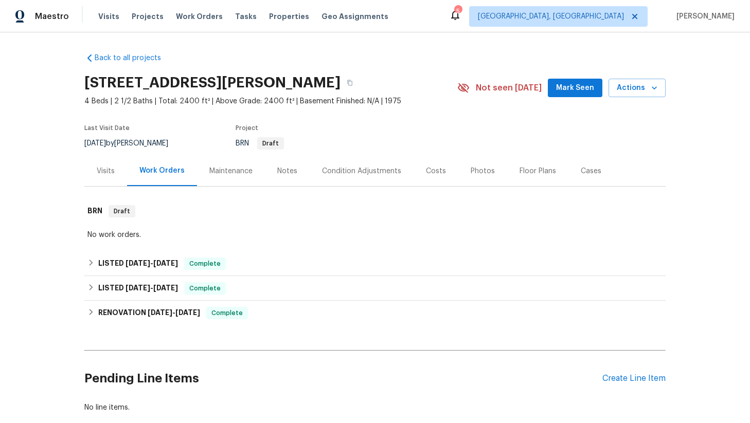
click at [432, 173] on div "Costs" at bounding box center [436, 171] width 20 height 10
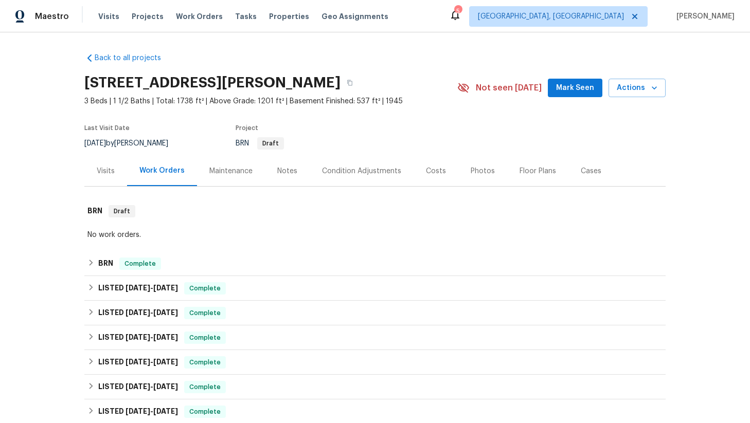
click at [448, 160] on div "Costs" at bounding box center [436, 171] width 45 height 30
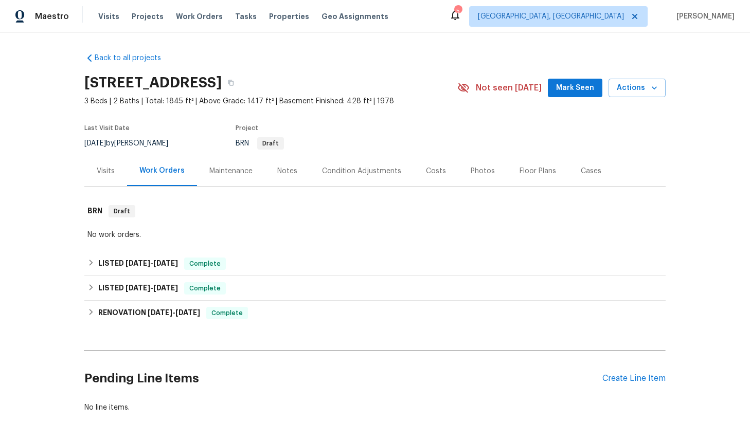
click at [416, 171] on div "Costs" at bounding box center [436, 171] width 45 height 30
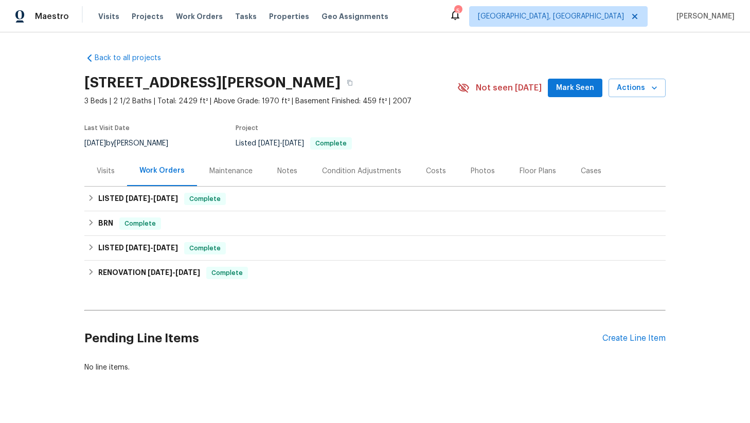
click at [419, 174] on div "Costs" at bounding box center [436, 171] width 45 height 30
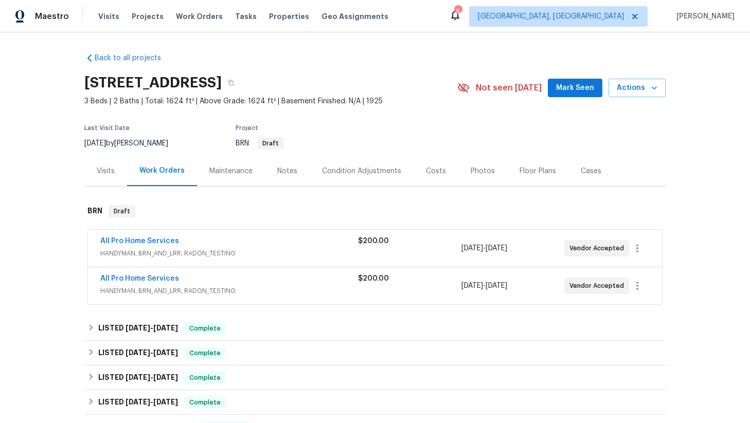
click at [427, 166] on div "Costs" at bounding box center [436, 171] width 20 height 10
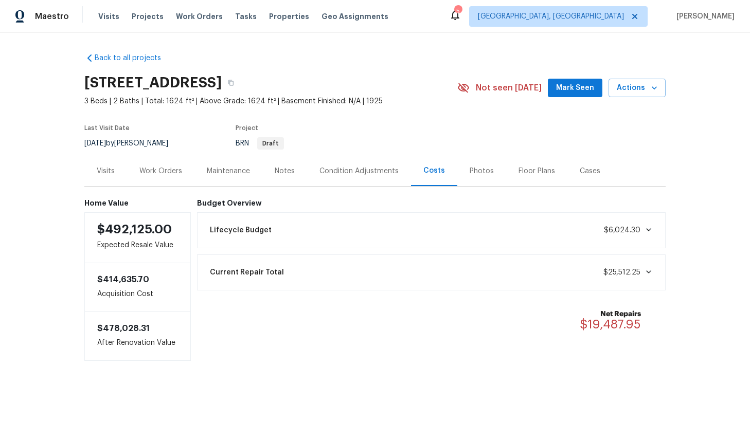
click at [391, 272] on div "Current Repair Total $25,512.25" at bounding box center [432, 272] width 456 height 23
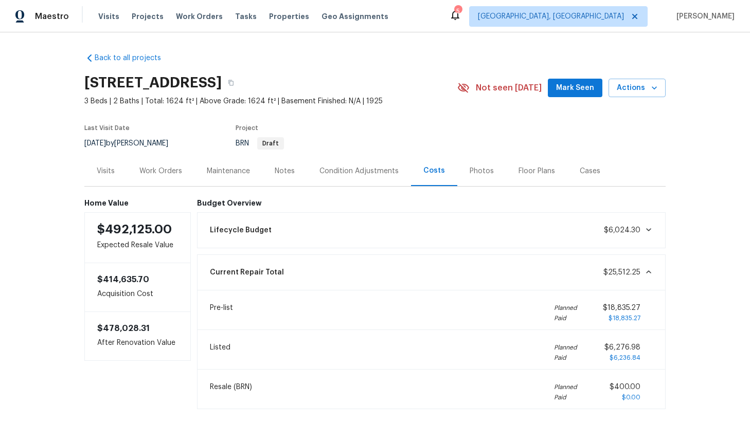
click at [372, 271] on div "Current Repair Total $25,512.25" at bounding box center [432, 272] width 456 height 23
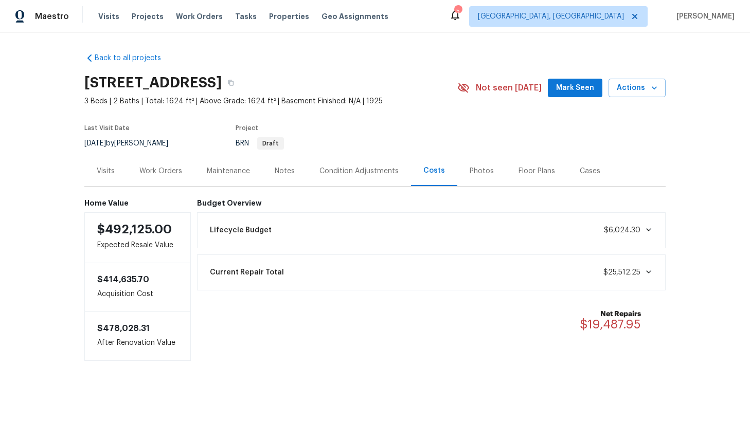
click at [167, 167] on div "Work Orders" at bounding box center [160, 171] width 43 height 10
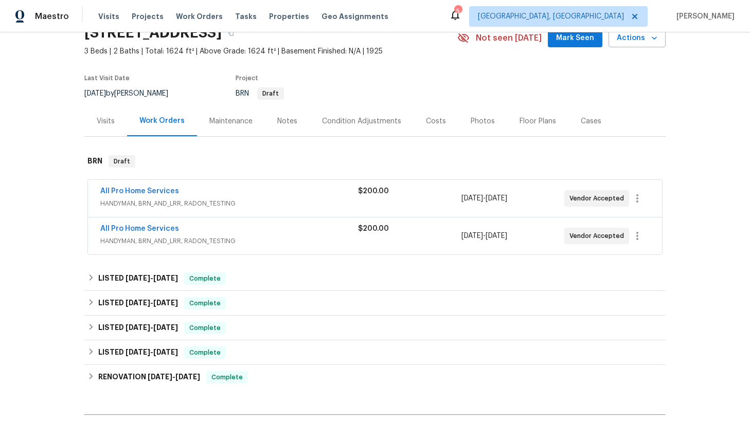
scroll to position [55, 0]
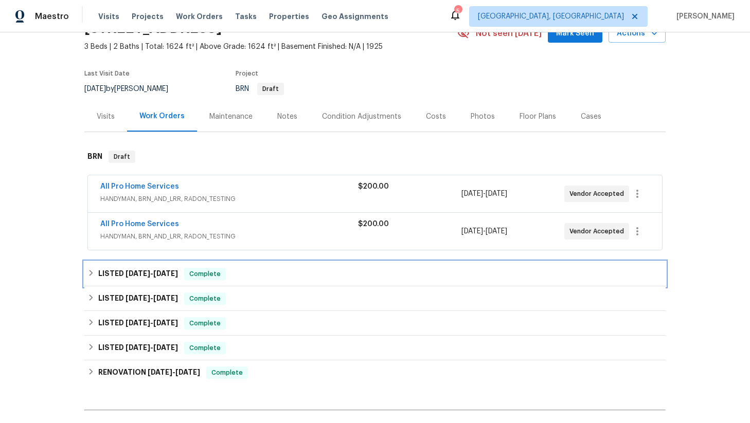
click at [145, 274] on span "8/22/25" at bounding box center [137, 273] width 25 height 7
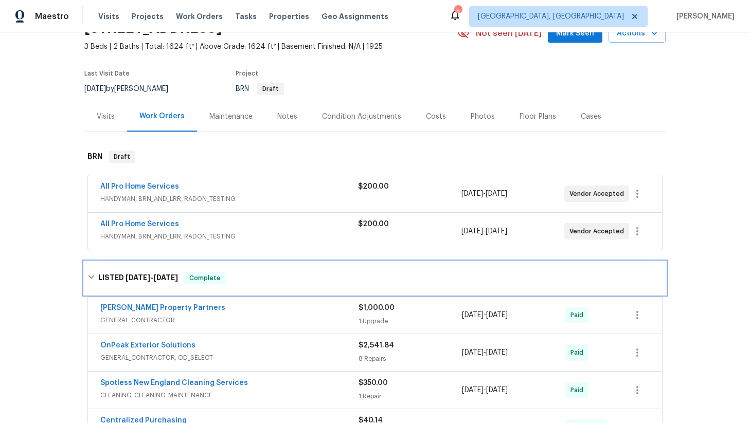
click at [150, 275] on span "8/22/25" at bounding box center [137, 277] width 25 height 7
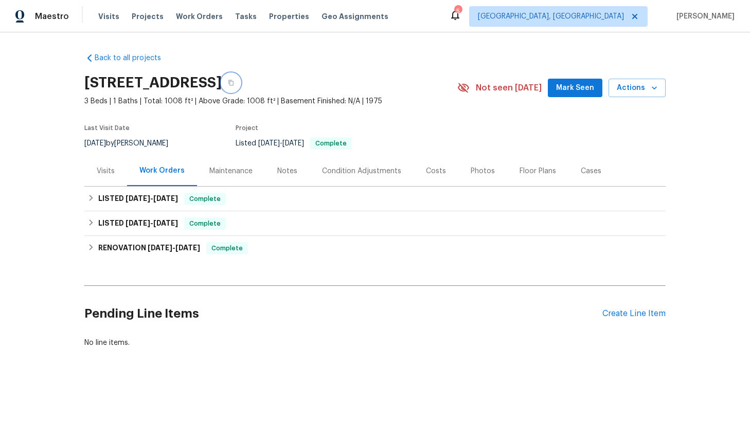
click at [233, 82] on icon "button" at bounding box center [230, 83] width 5 height 6
click at [435, 172] on div "Costs" at bounding box center [436, 171] width 20 height 10
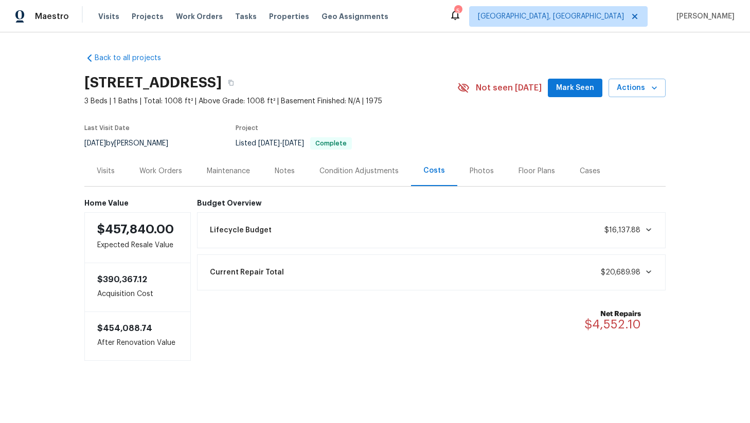
click at [283, 289] on div "Current Repair Total $20,689.98" at bounding box center [431, 273] width 469 height 36
click at [296, 275] on div "Current Repair Total $20,689.98" at bounding box center [432, 272] width 456 height 23
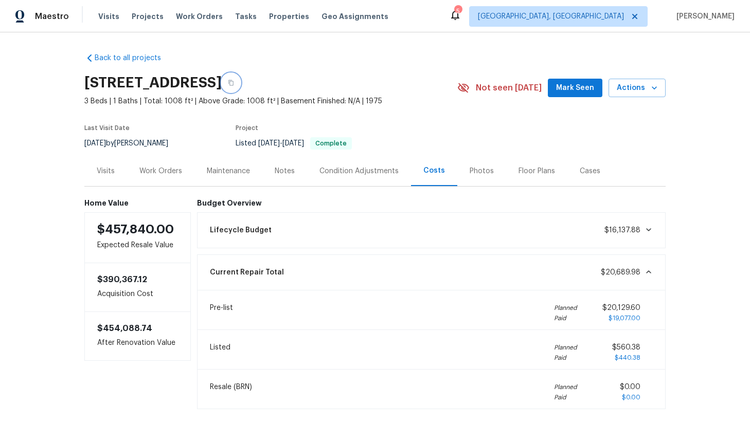
click at [234, 81] on icon "button" at bounding box center [231, 83] width 6 height 6
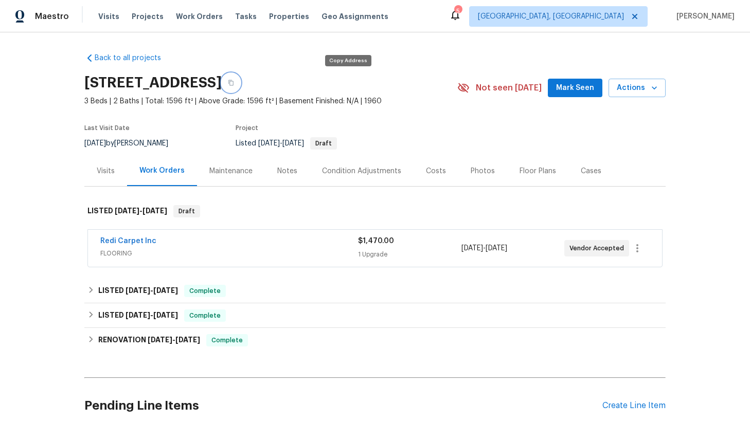
click at [234, 84] on icon "button" at bounding box center [231, 83] width 6 height 6
click at [428, 172] on div "Costs" at bounding box center [436, 171] width 20 height 10
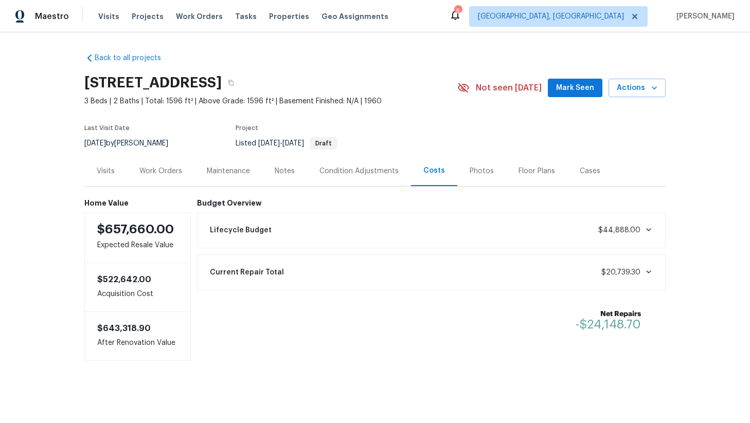
click at [388, 268] on div "Current Repair Total $20,739.30" at bounding box center [432, 272] width 456 height 23
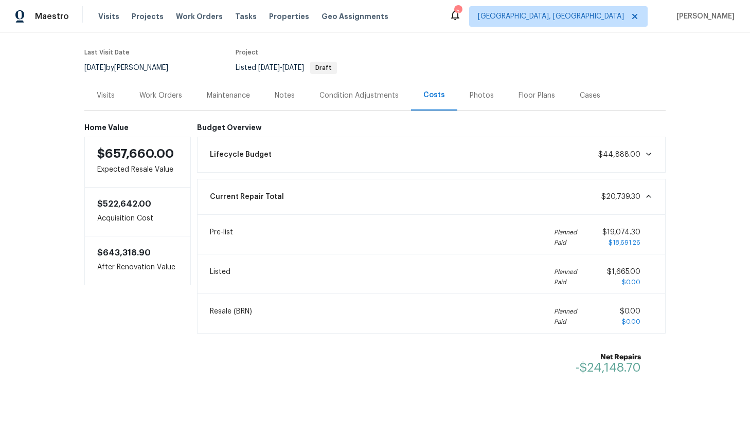
scroll to position [76, 0]
click at [430, 187] on div "Current Repair Total $20,739.30" at bounding box center [432, 196] width 456 height 23
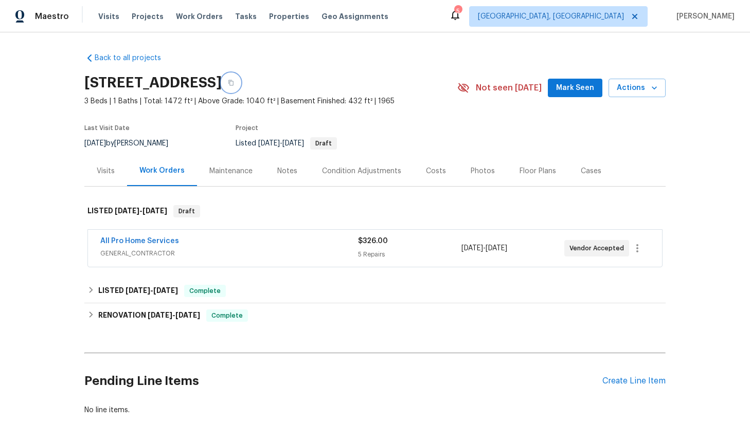
click at [234, 84] on icon "button" at bounding box center [231, 83] width 6 height 6
click at [426, 172] on div "Costs" at bounding box center [436, 171] width 20 height 10
